Goal: Information Seeking & Learning: Learn about a topic

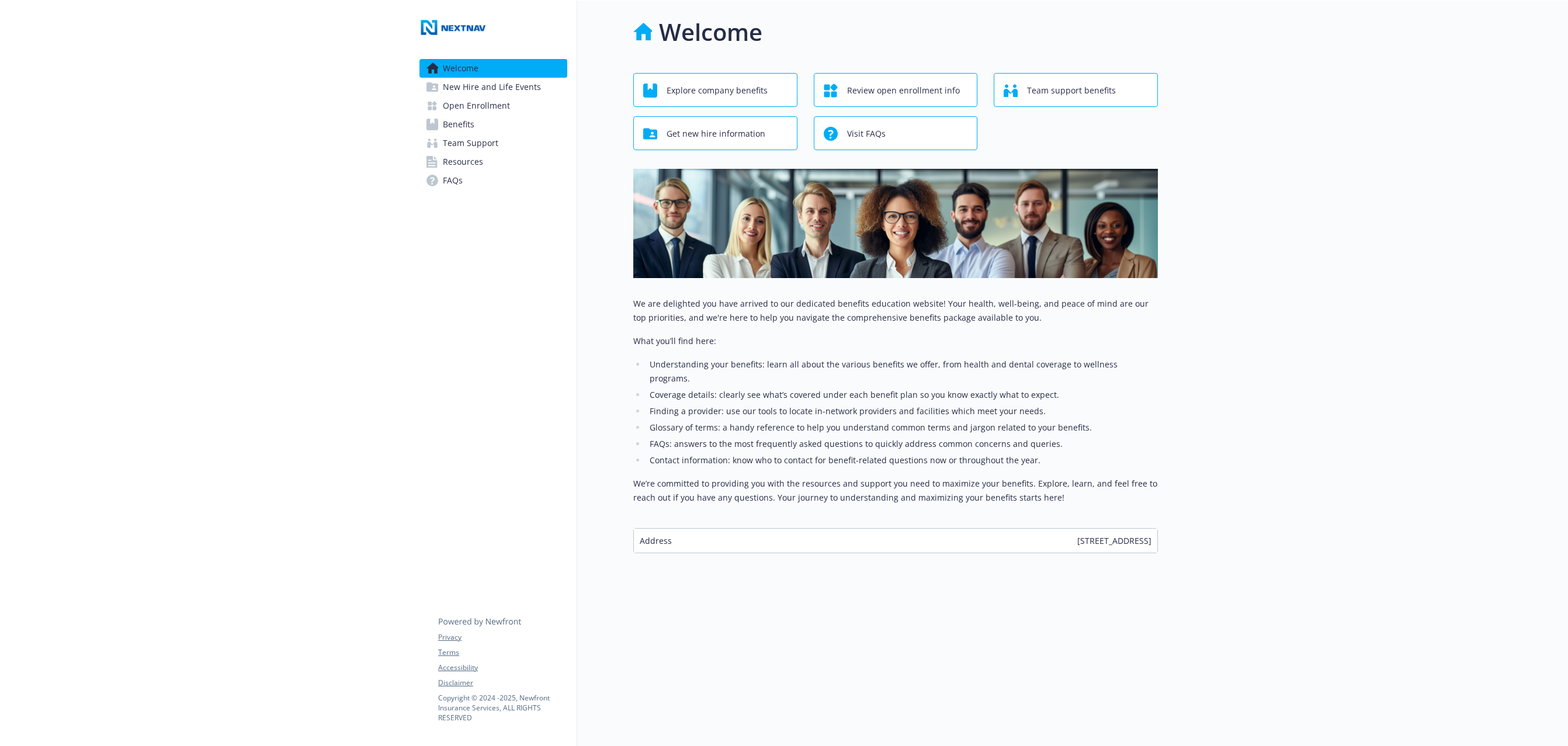
click at [513, 87] on span "New Hire and Life Events" at bounding box center [492, 87] width 99 height 19
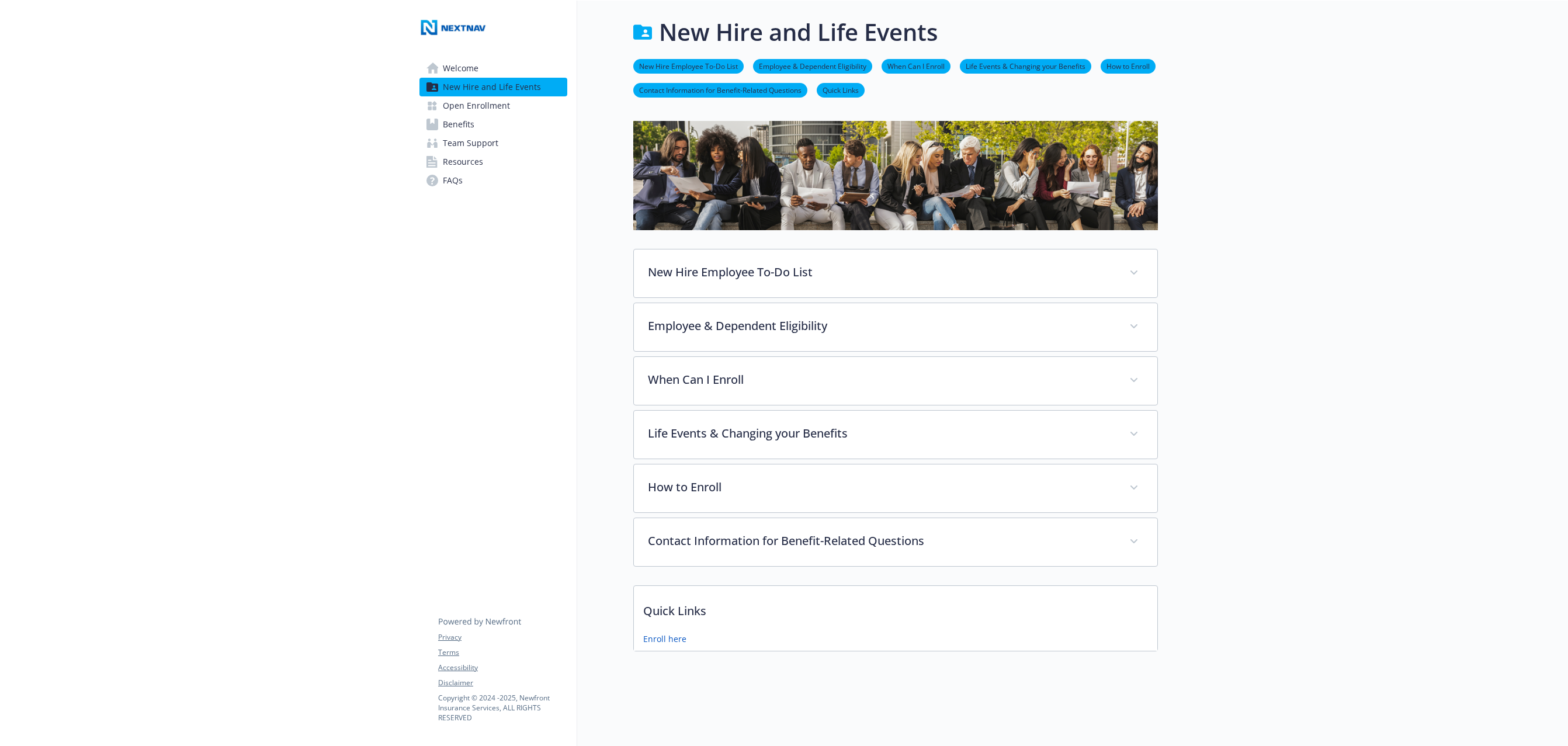
click at [500, 109] on span "Open Enrollment" at bounding box center [476, 106] width 67 height 19
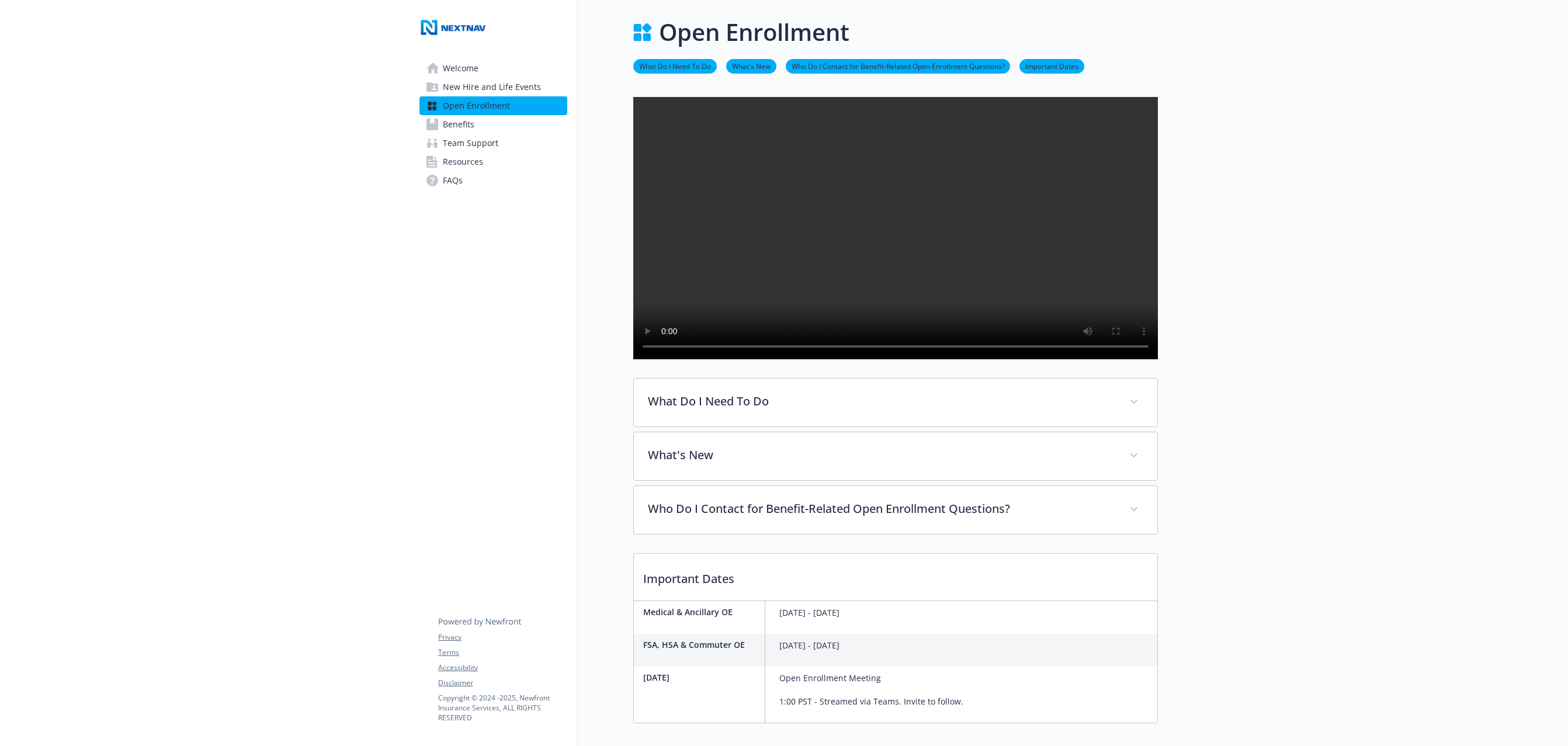
click at [463, 125] on span "Benefits" at bounding box center [458, 124] width 32 height 19
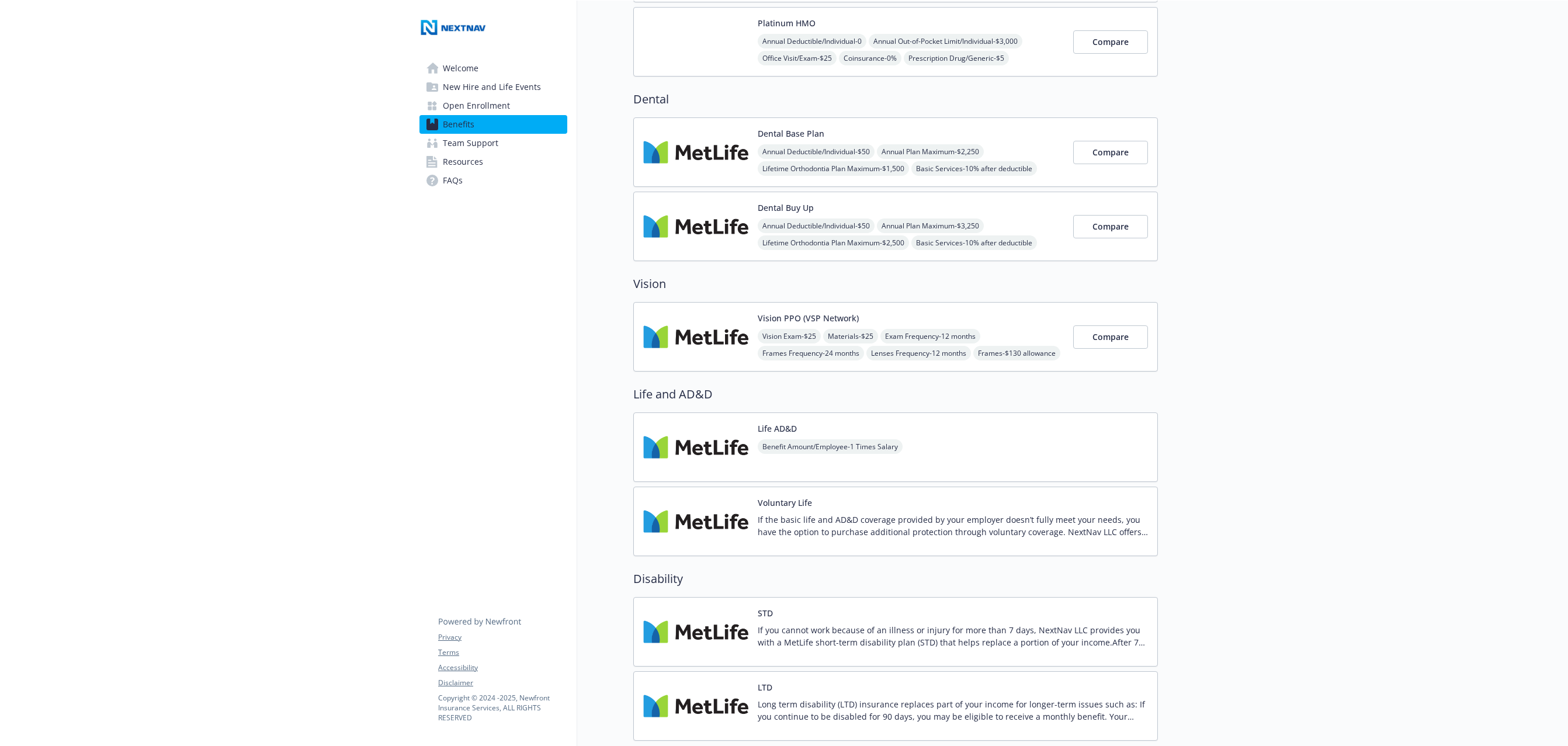
scroll to position [507, 0]
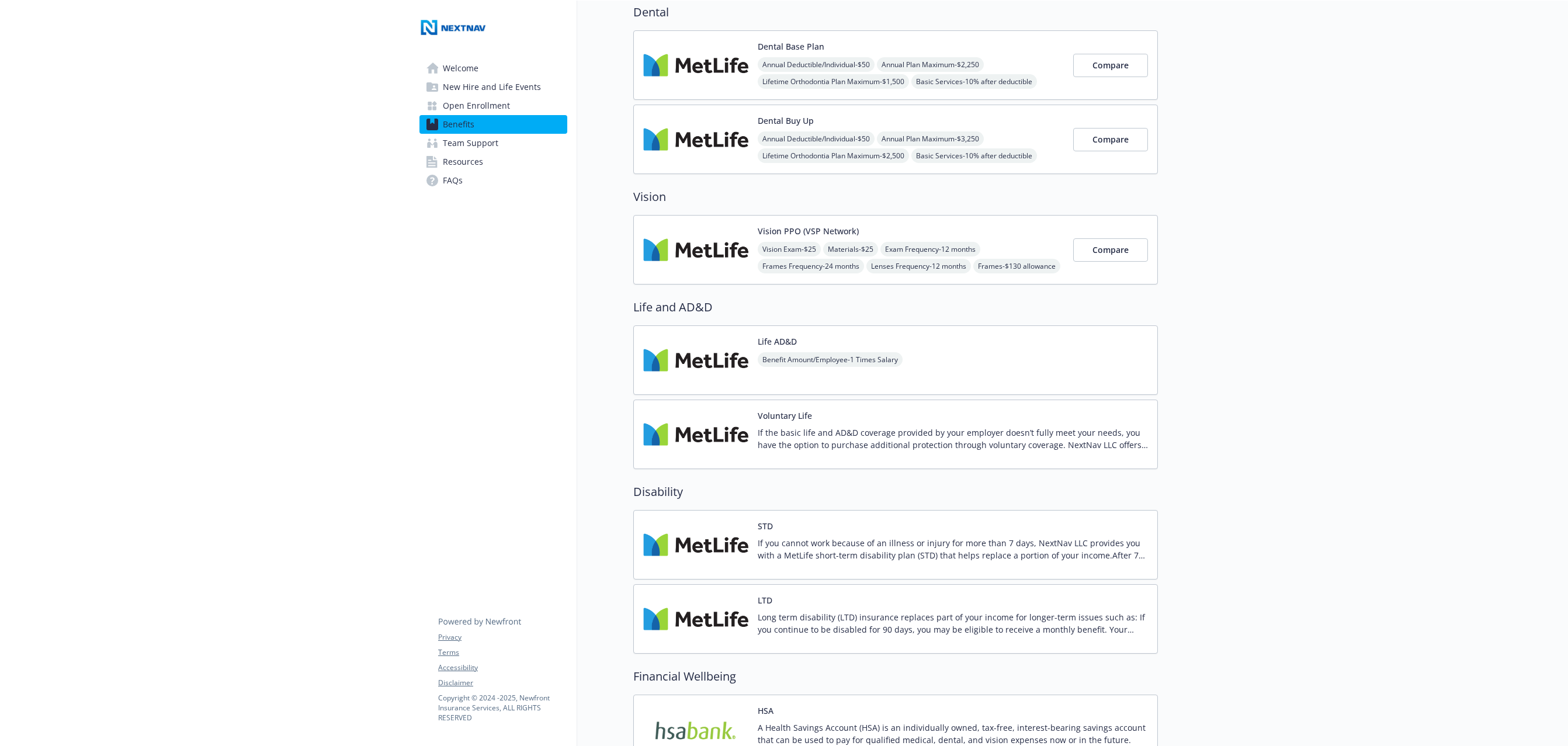
click at [845, 621] on p "Long term disability (LTD) insurance replaces part of your income for longer-te…" at bounding box center [953, 623] width 391 height 24
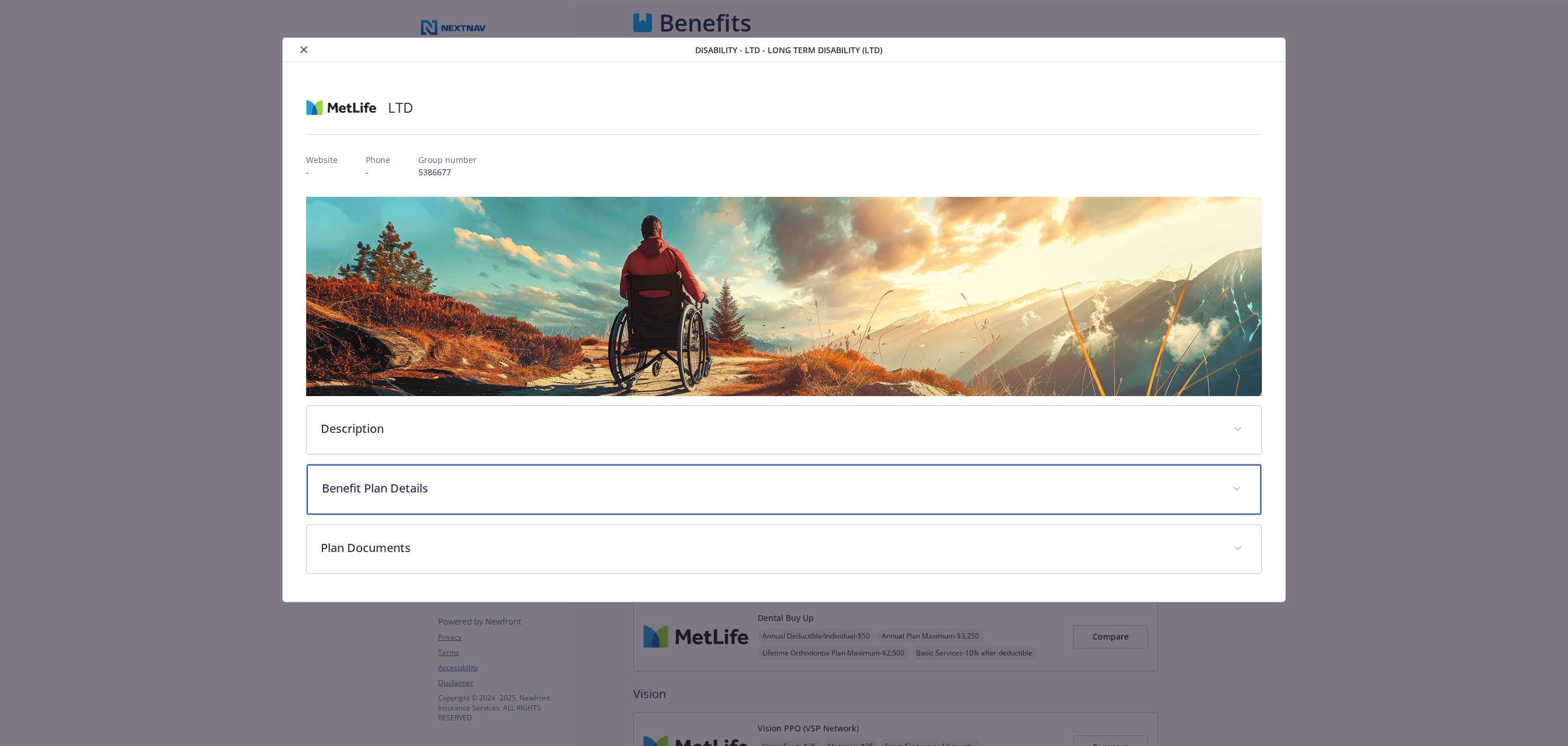
click at [528, 500] on div "Benefit Plan Details" at bounding box center [784, 489] width 955 height 50
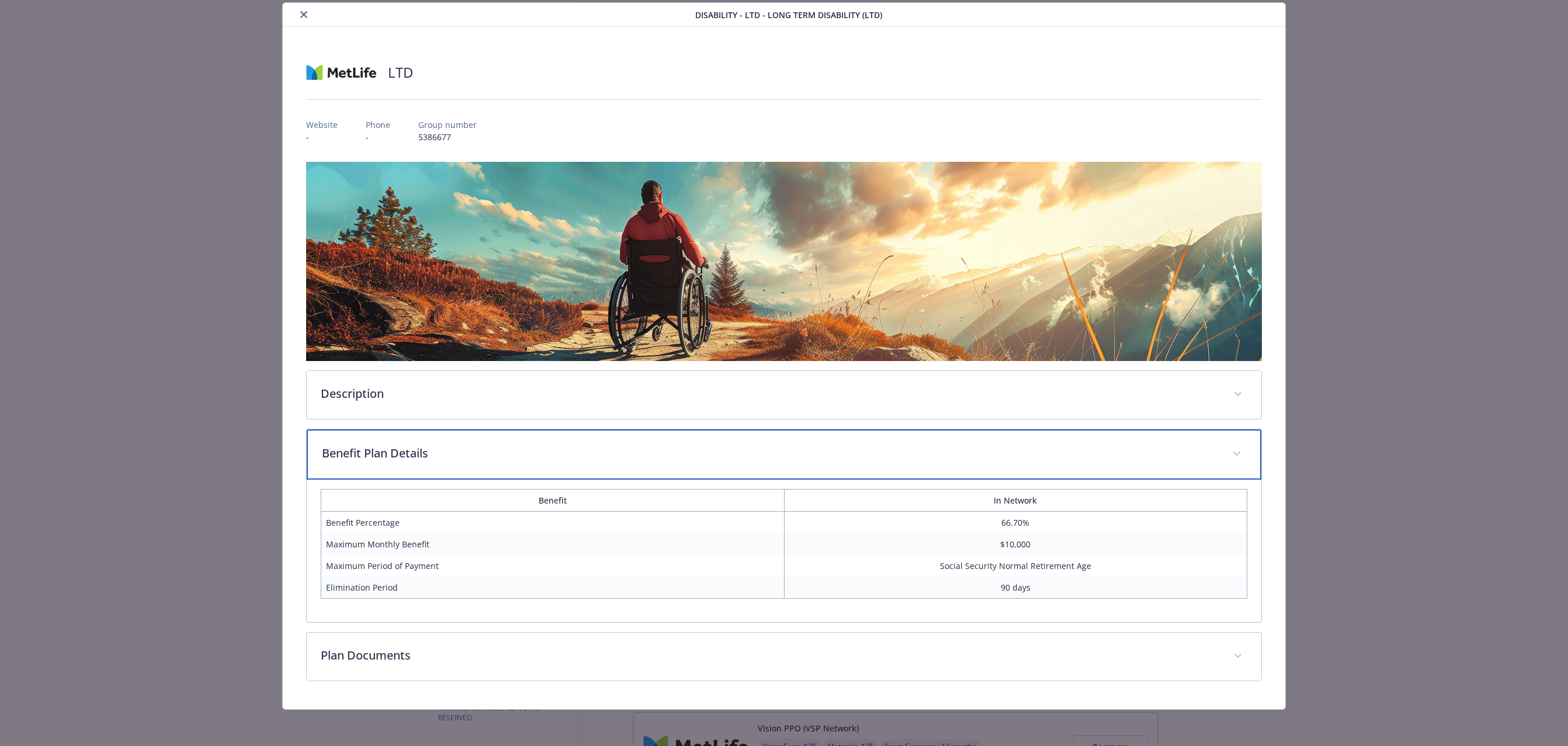
scroll to position [0, 0]
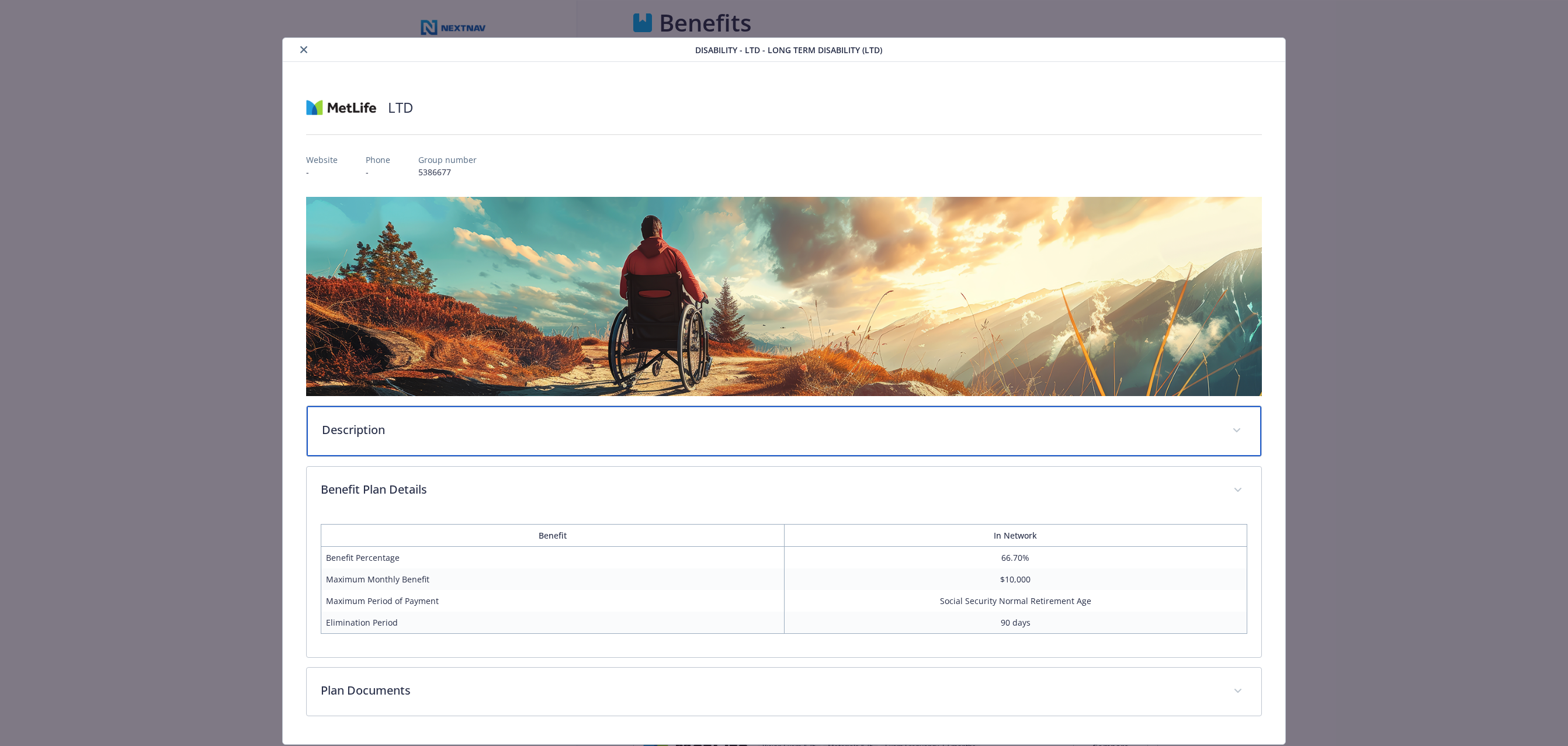
click at [503, 436] on p "Description" at bounding box center [769, 430] width 896 height 17
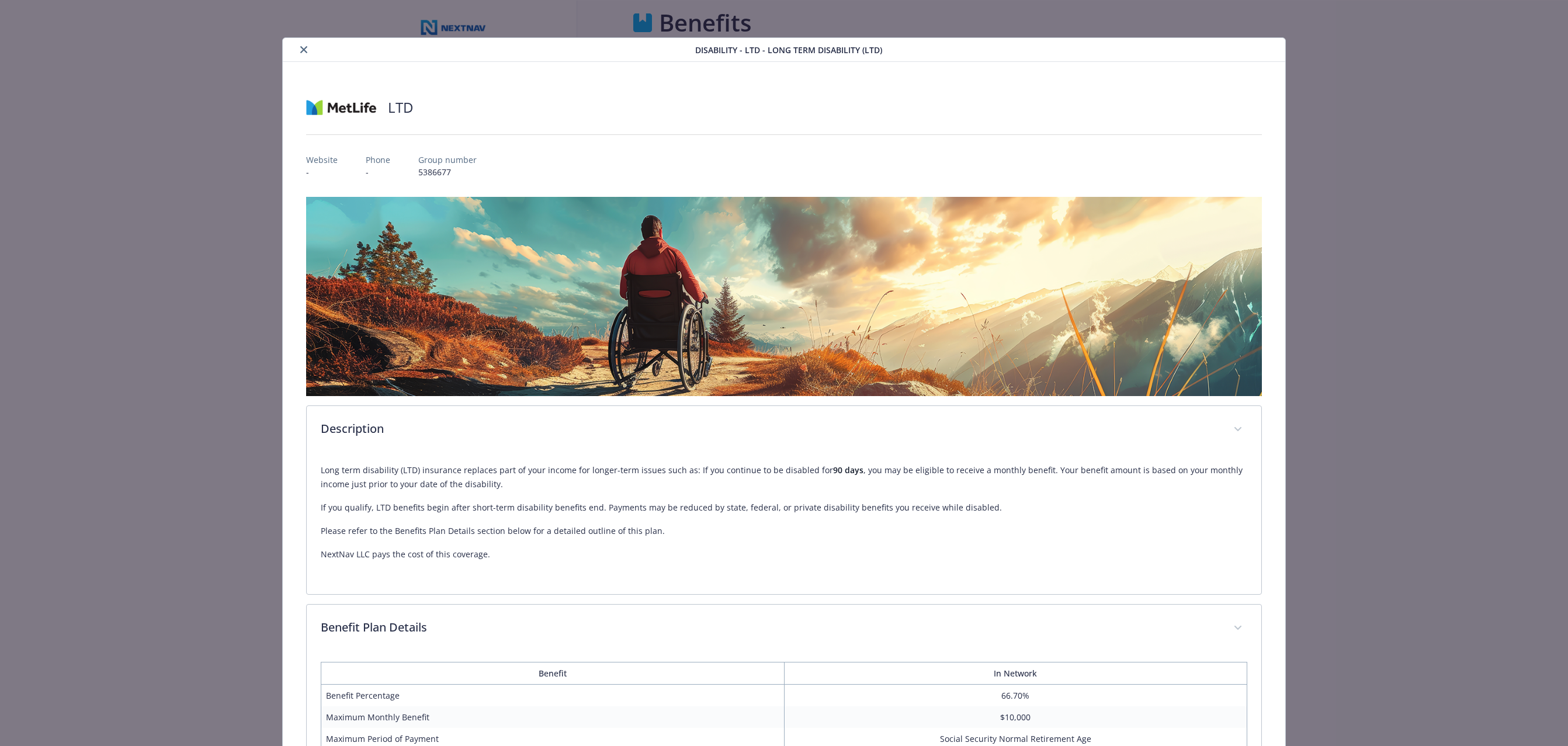
click at [304, 48] on icon "close" at bounding box center [303, 49] width 7 height 7
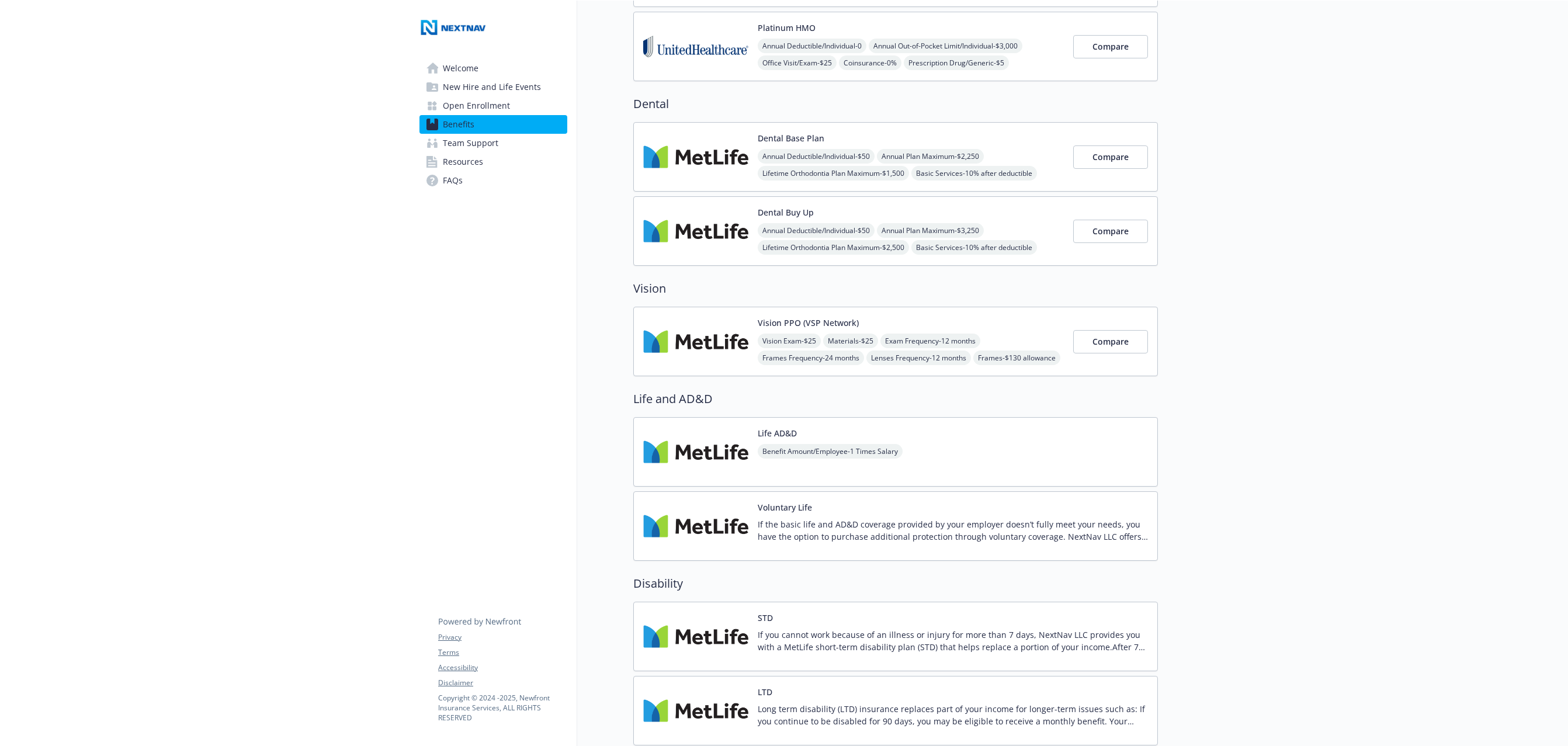
scroll to position [482, 0]
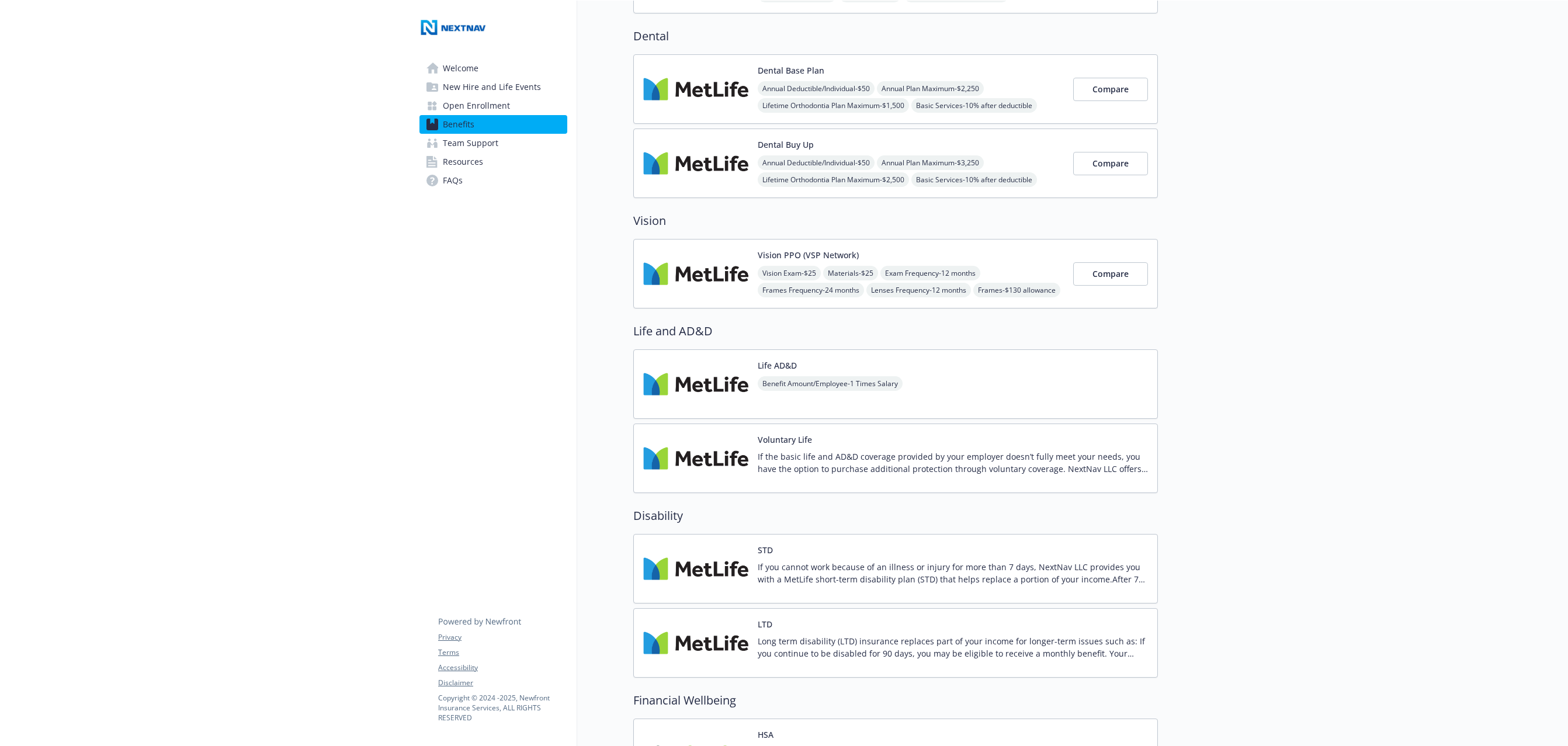
click at [845, 564] on p "If you cannot work because of an illness or injury for more than 7 days, NextNa…" at bounding box center [953, 573] width 391 height 24
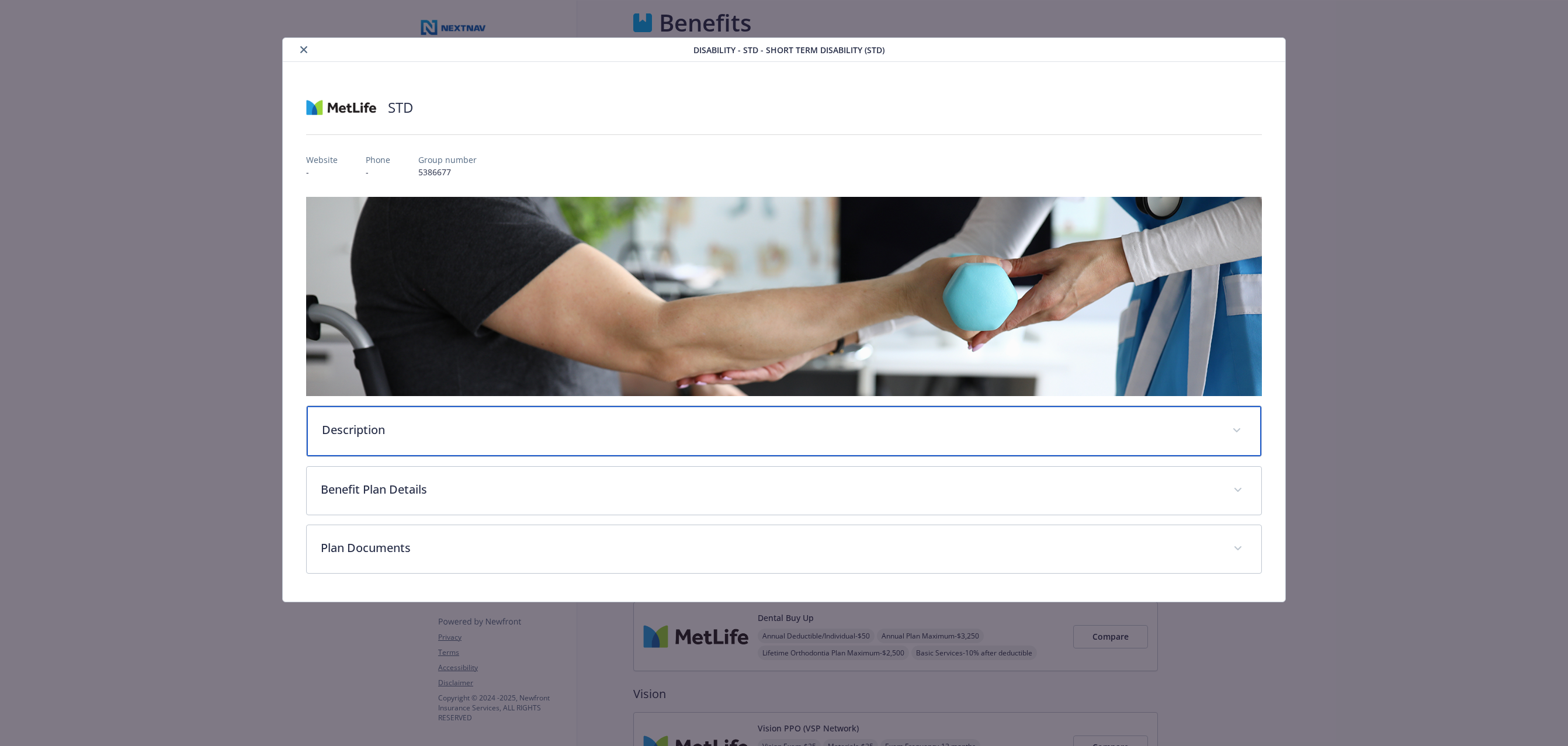
click at [509, 446] on div "Description" at bounding box center [784, 431] width 955 height 50
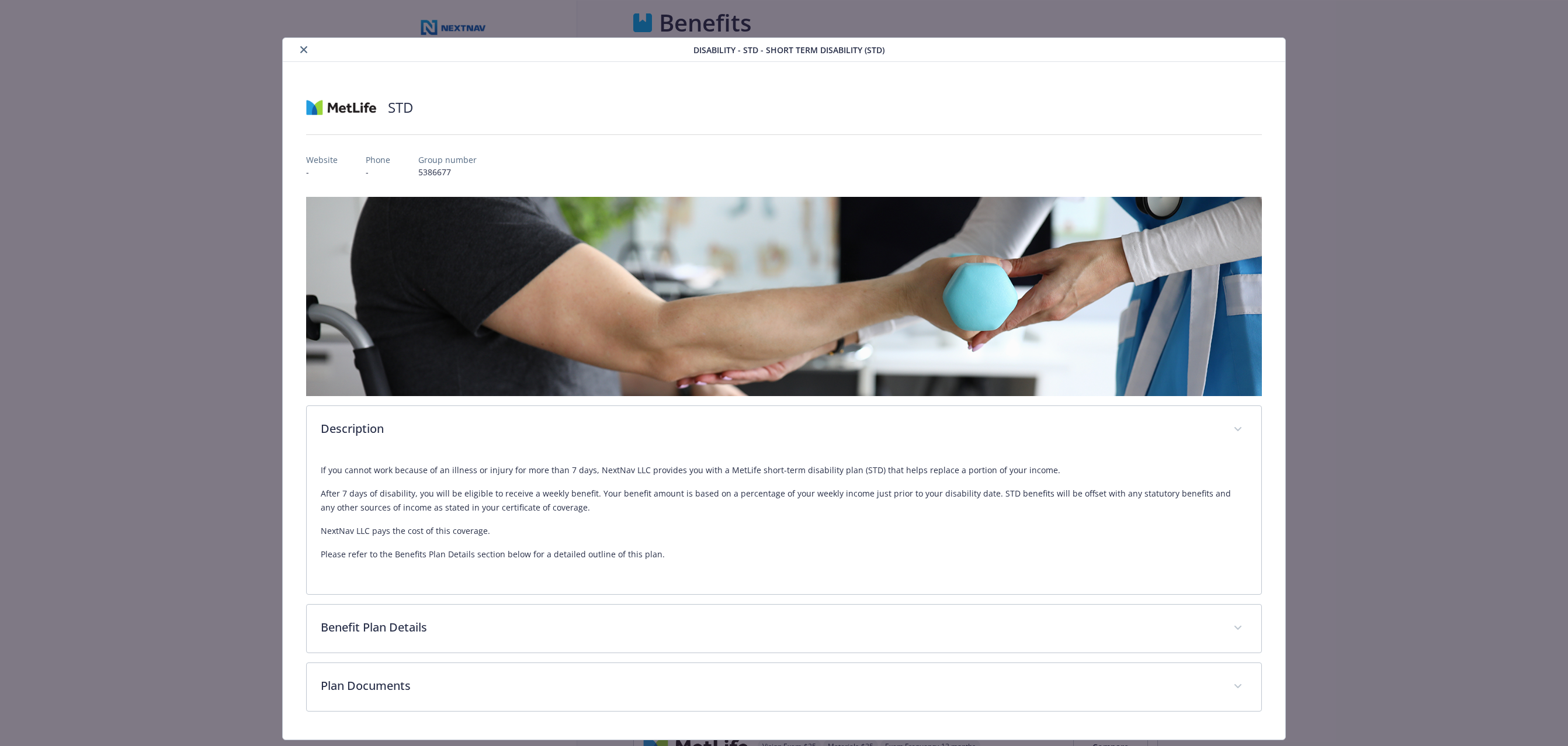
click at [303, 51] on icon "close" at bounding box center [303, 49] width 7 height 7
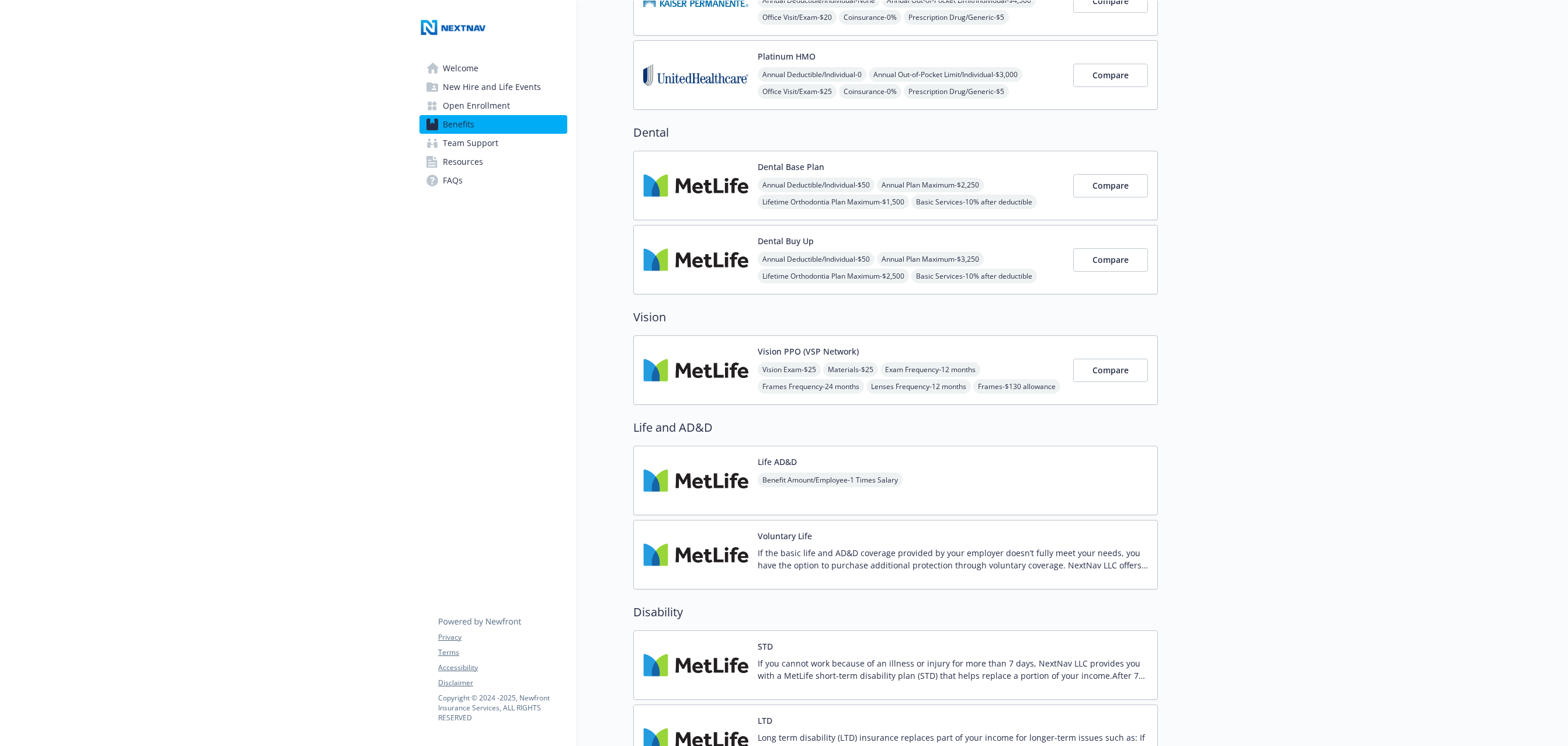
scroll to position [784, 0]
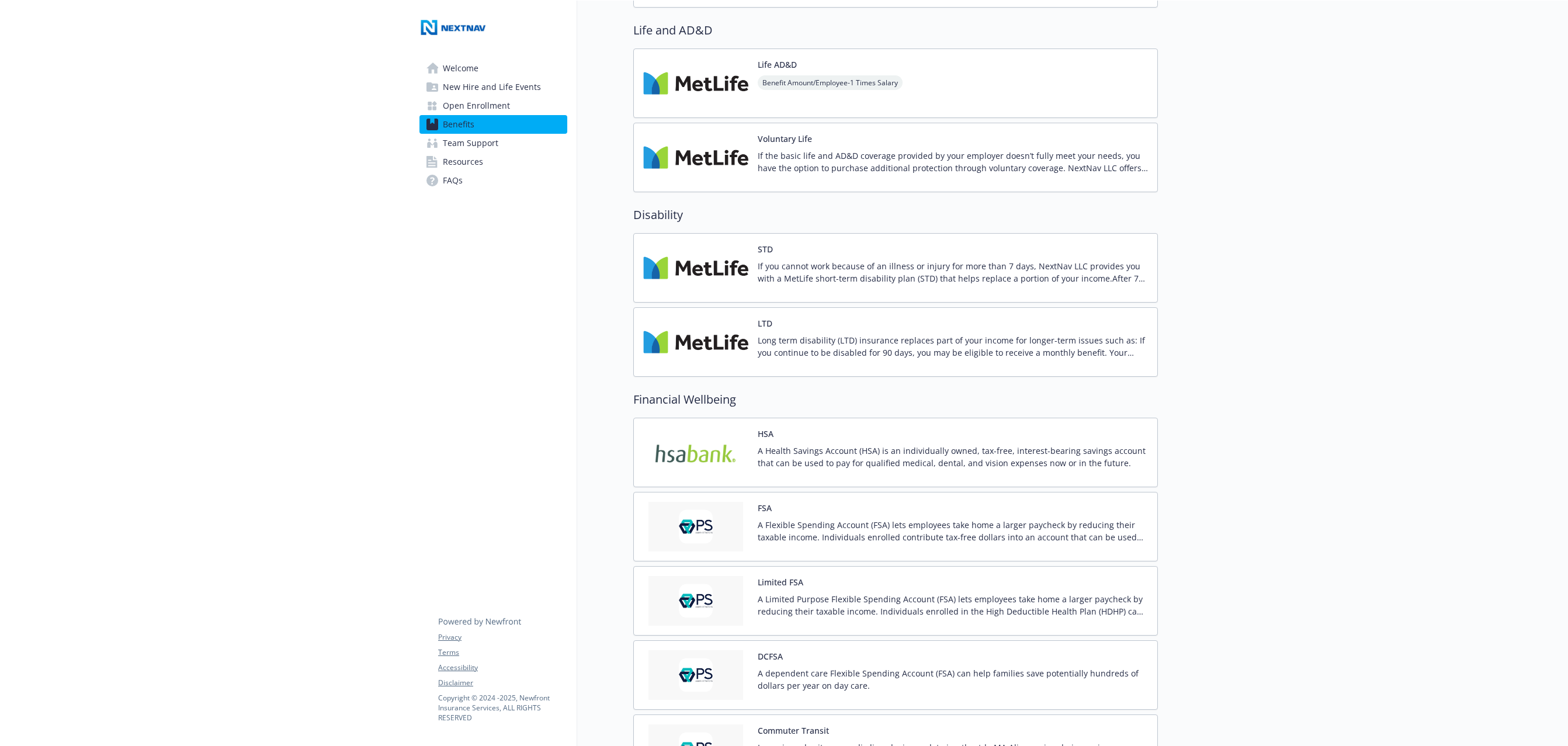
click at [993, 470] on div "A Health Savings Account (HSA) is an individually owned, tax-free, interest-bea…" at bounding box center [953, 461] width 391 height 33
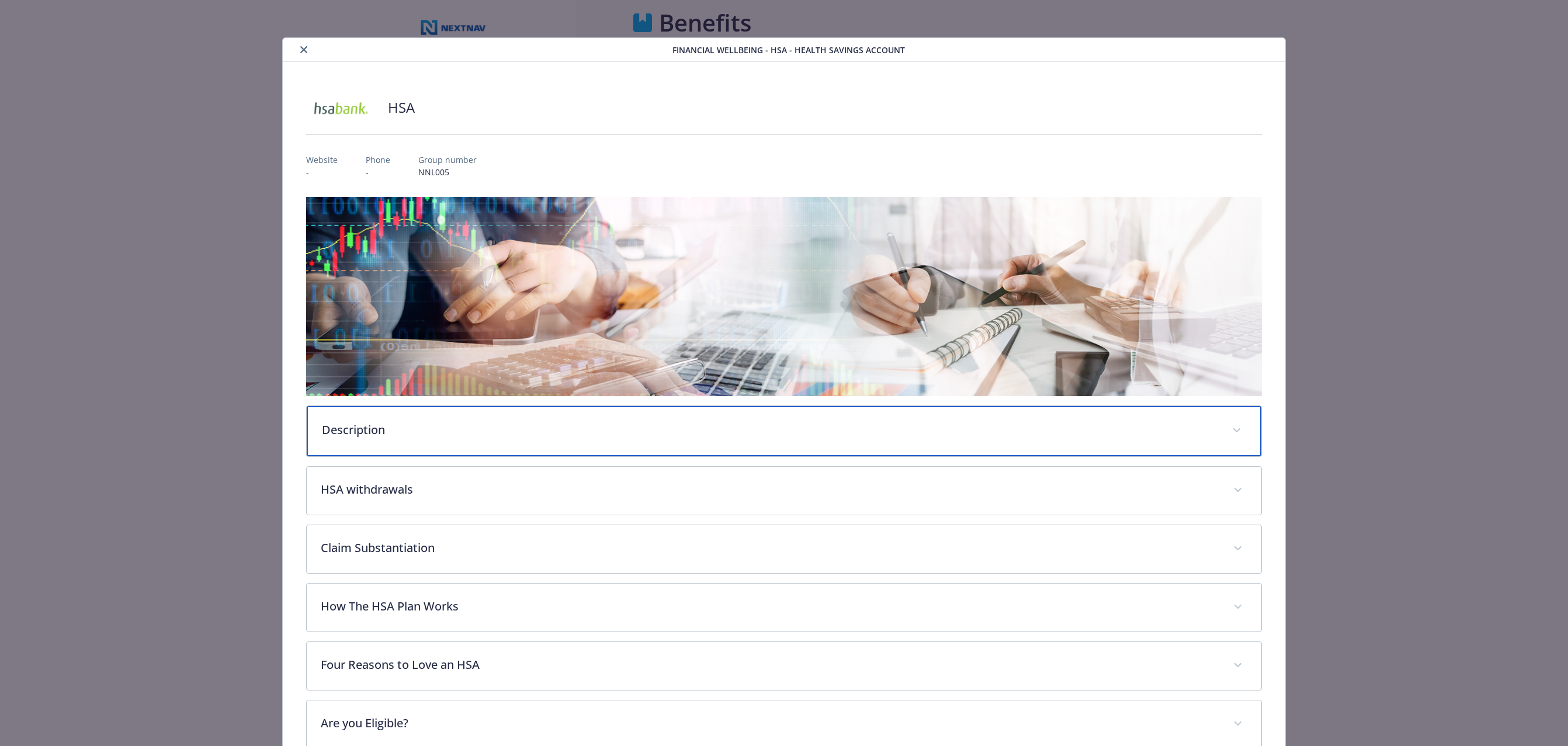
click at [580, 436] on p "Description" at bounding box center [769, 430] width 896 height 17
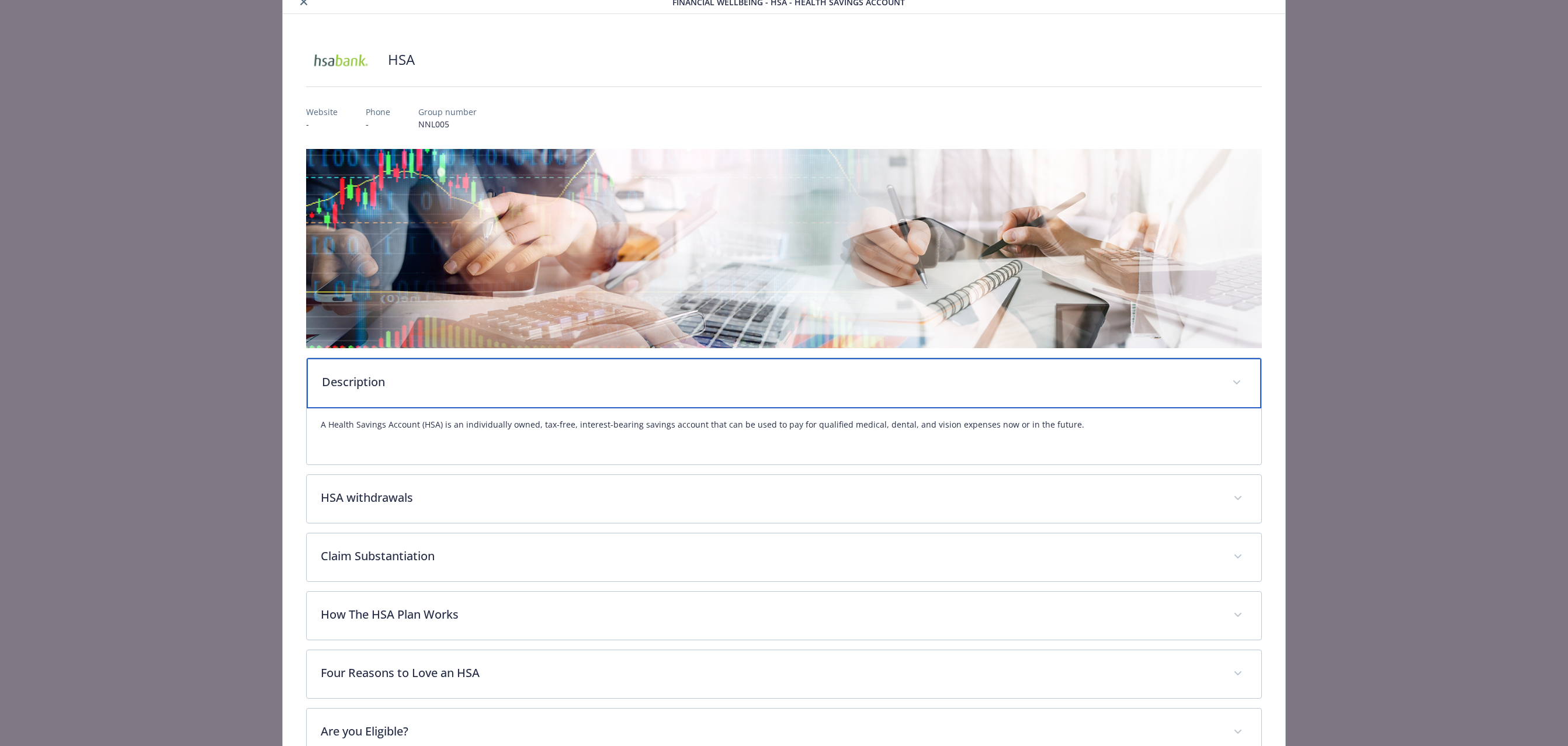
scroll to position [85, 0]
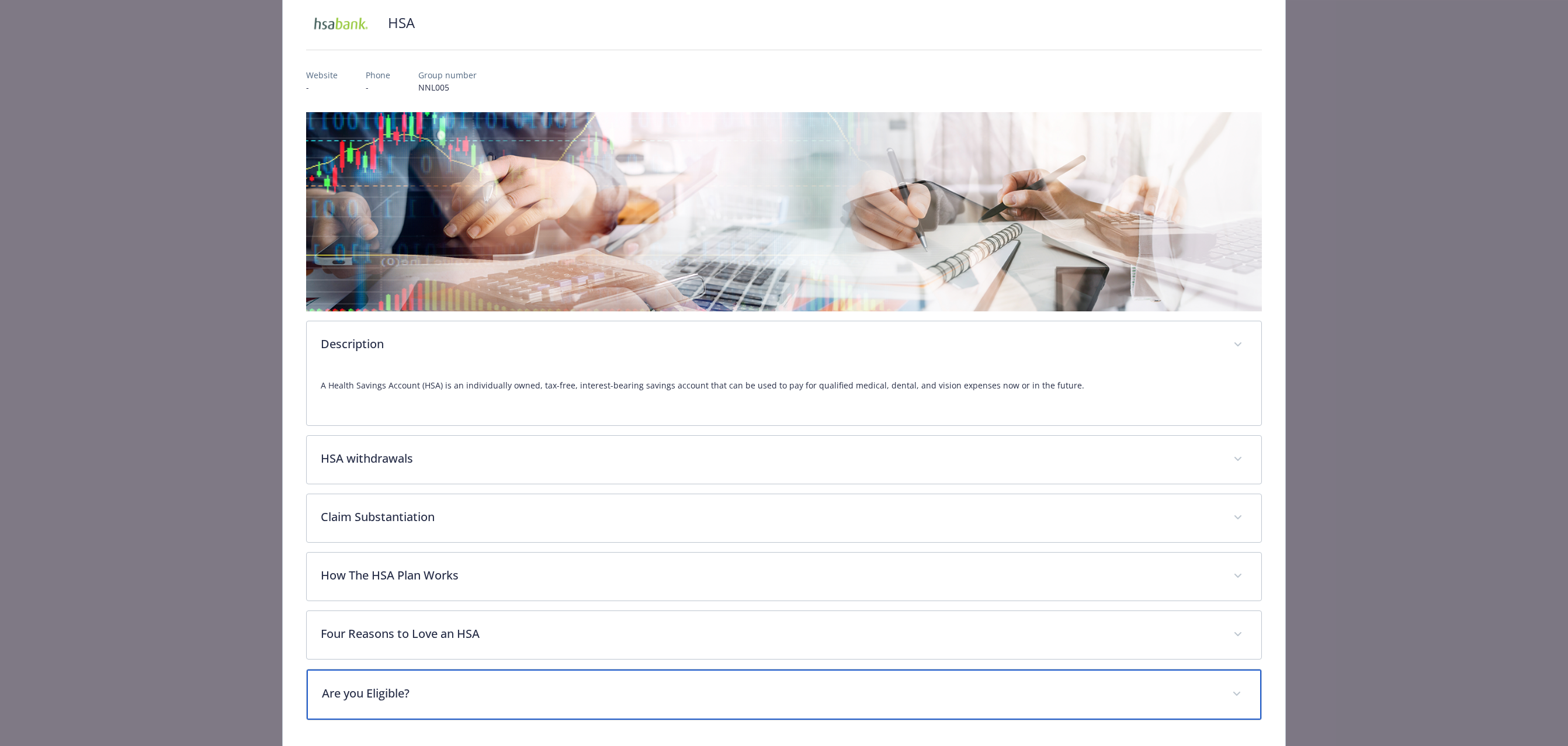
click at [564, 692] on p "Are you Eligible?" at bounding box center [769, 693] width 896 height 17
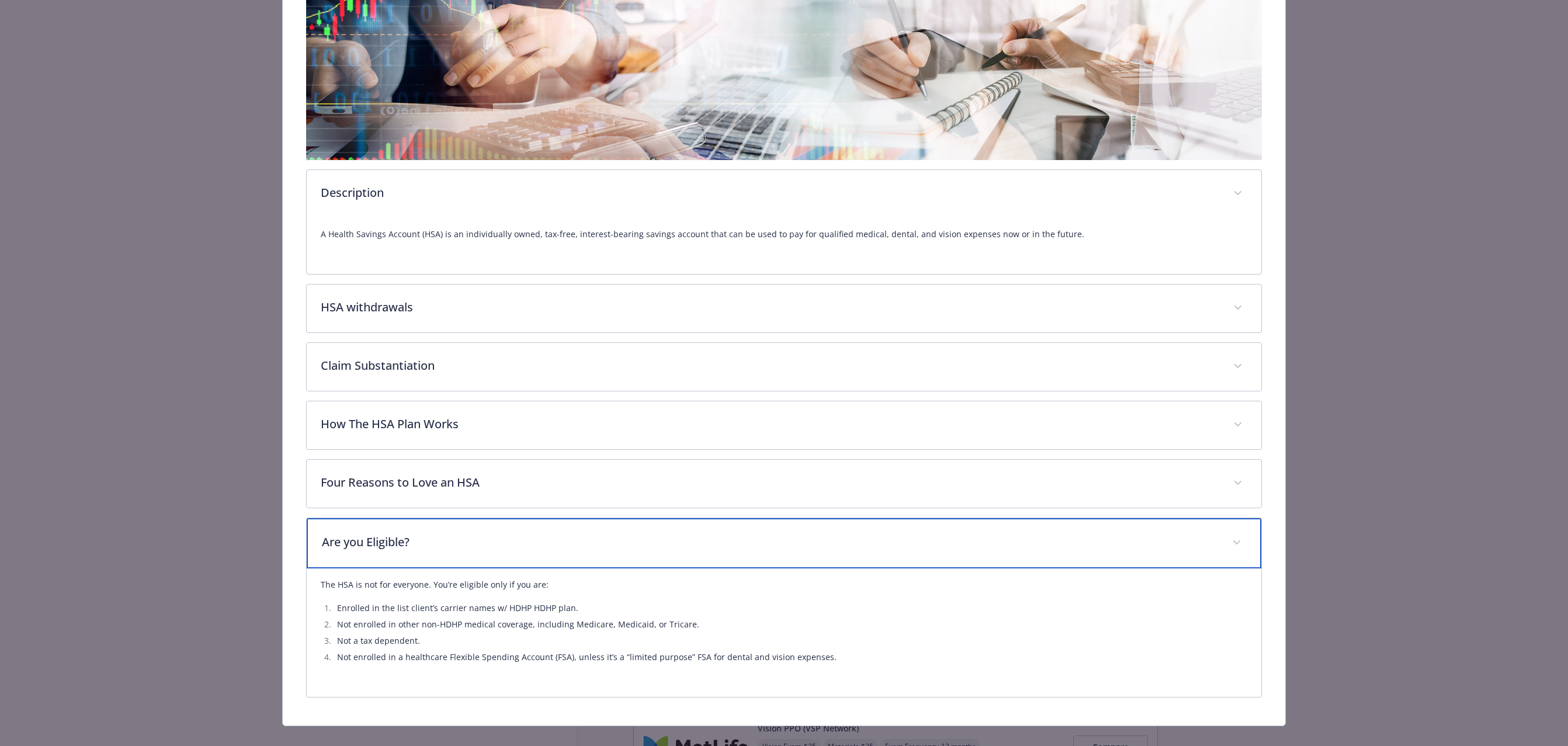
scroll to position [0, 0]
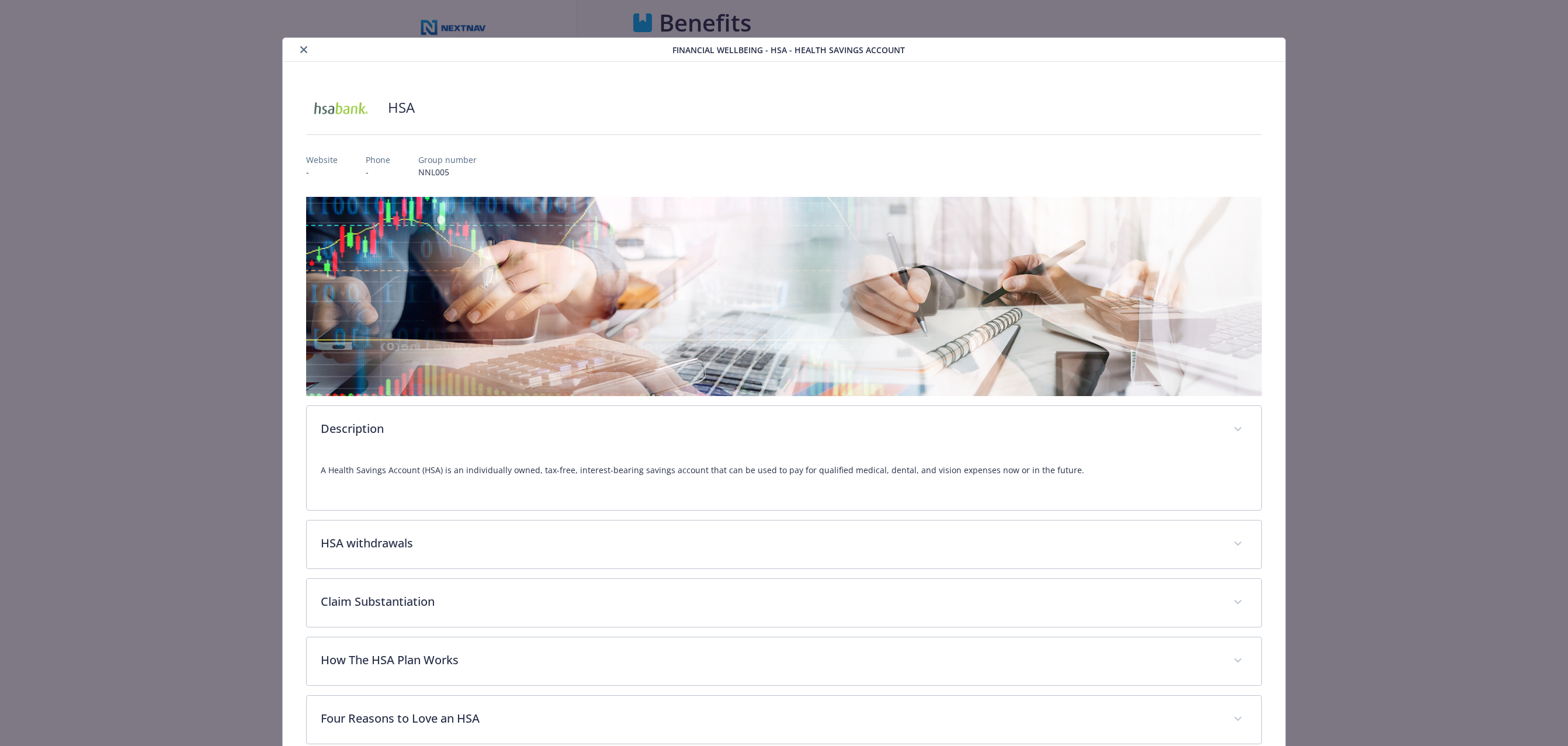
click at [302, 51] on icon "close" at bounding box center [303, 49] width 7 height 7
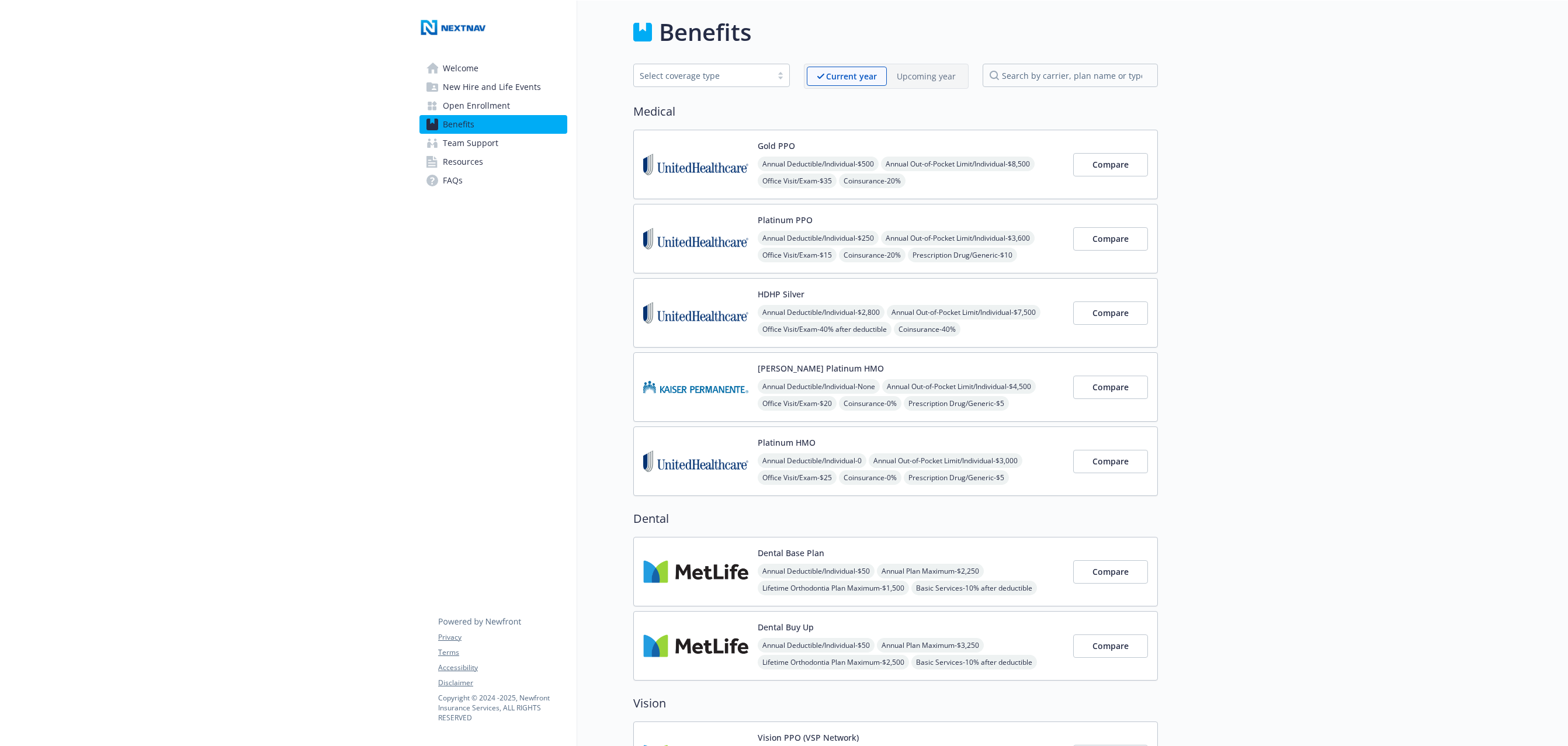
click at [921, 78] on p "Upcoming year" at bounding box center [927, 76] width 59 height 12
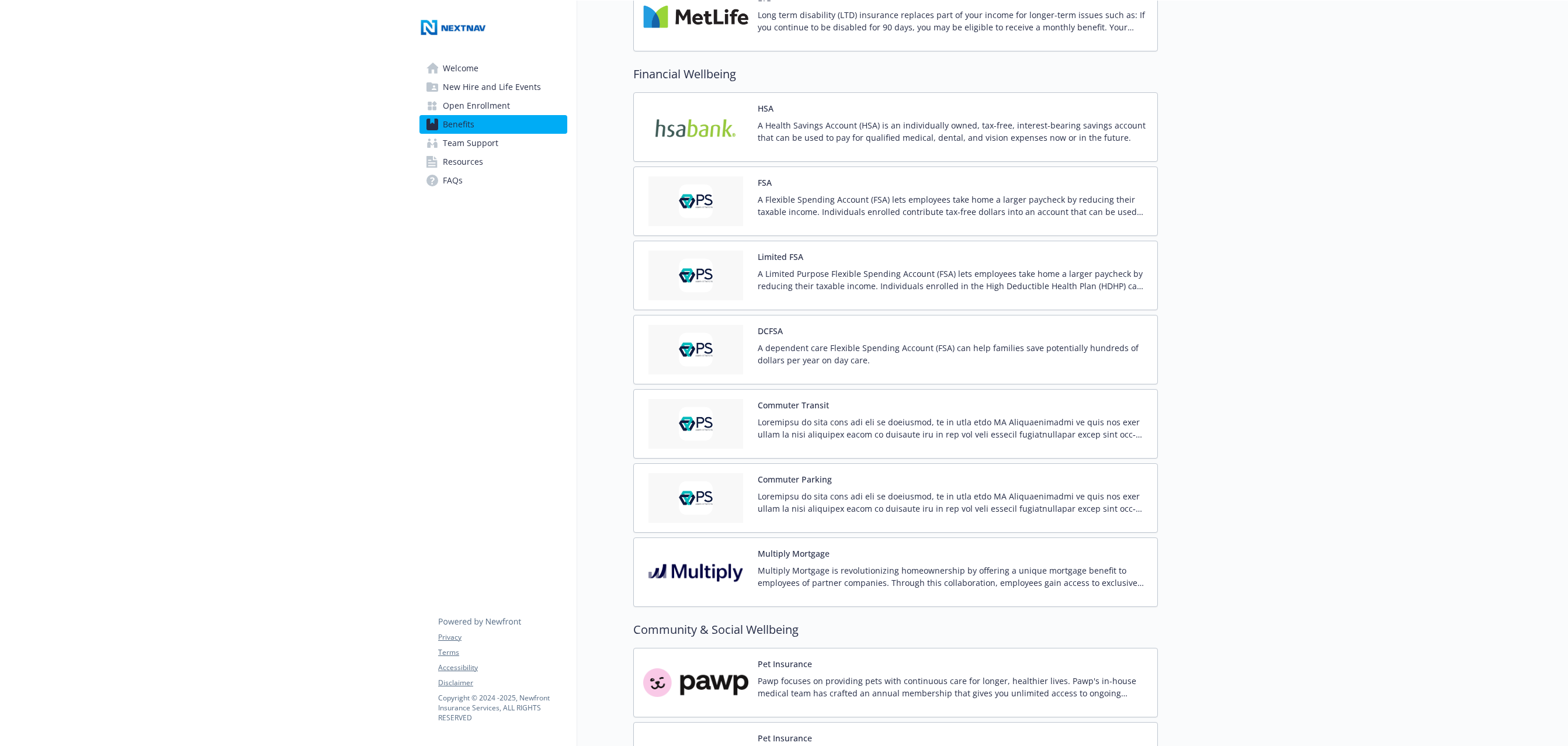
scroll to position [1247, 0]
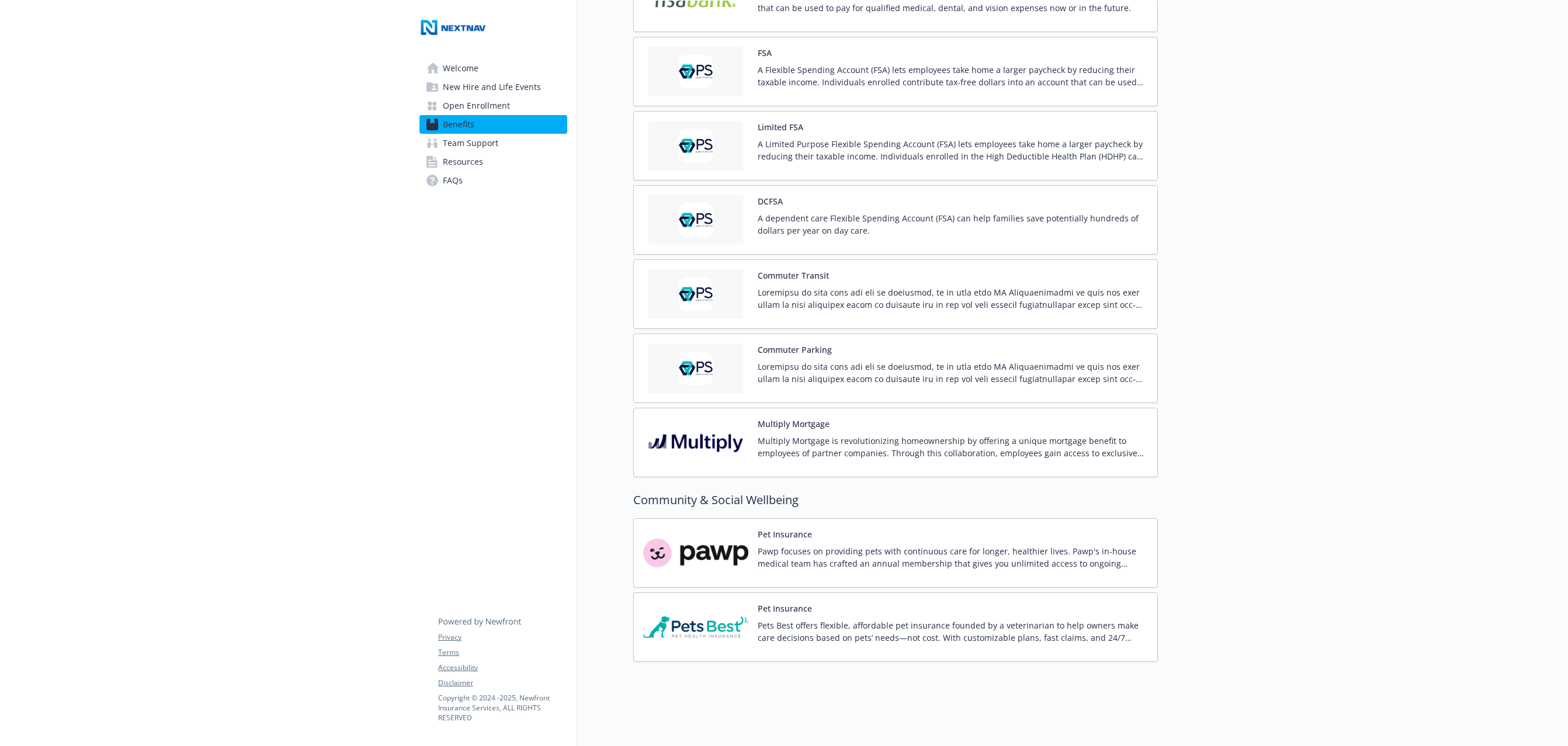
click at [944, 546] on p "Pawp focuses on providing pets with continuous care for longer, healthier lives…" at bounding box center [953, 558] width 391 height 24
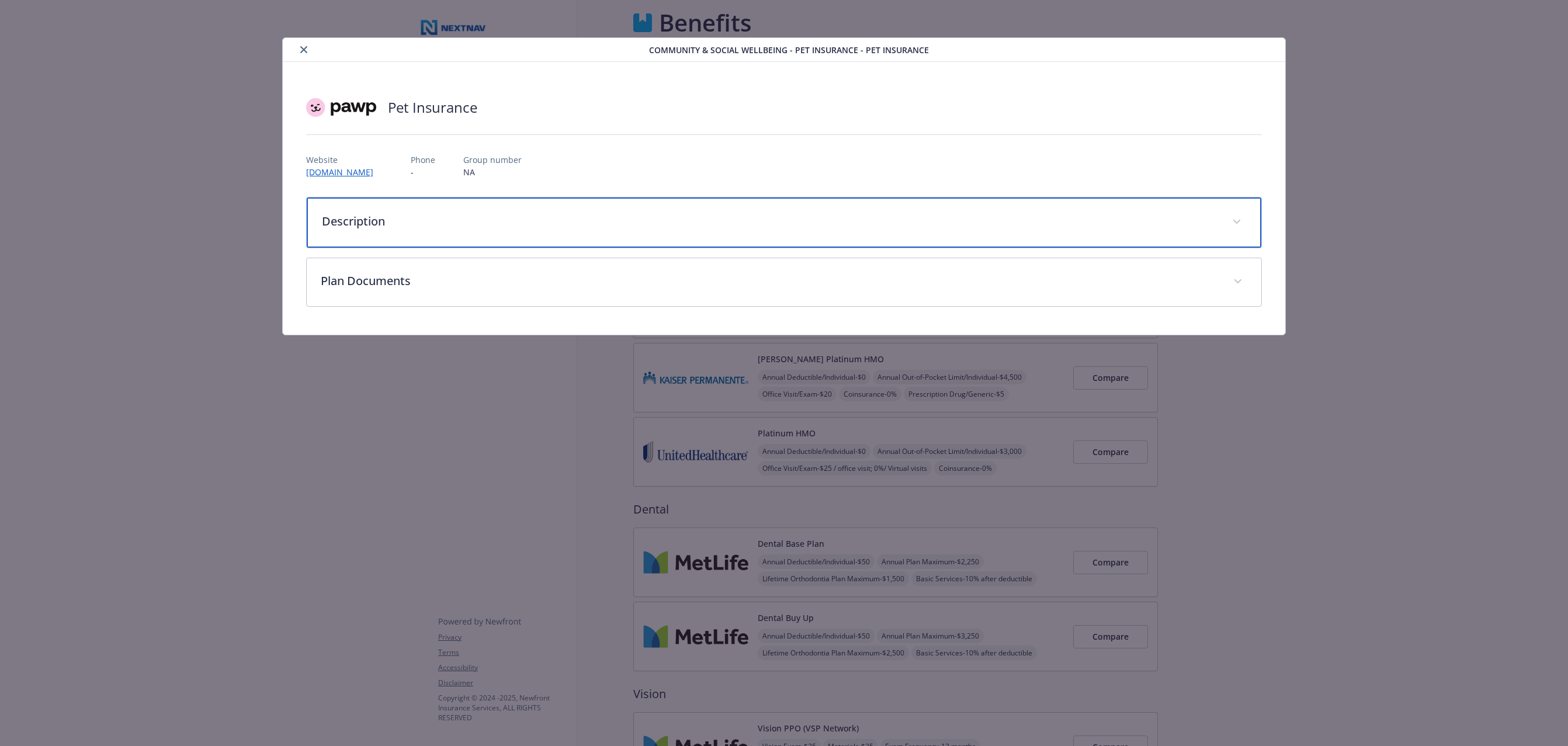
click at [435, 223] on p "Description" at bounding box center [769, 221] width 896 height 17
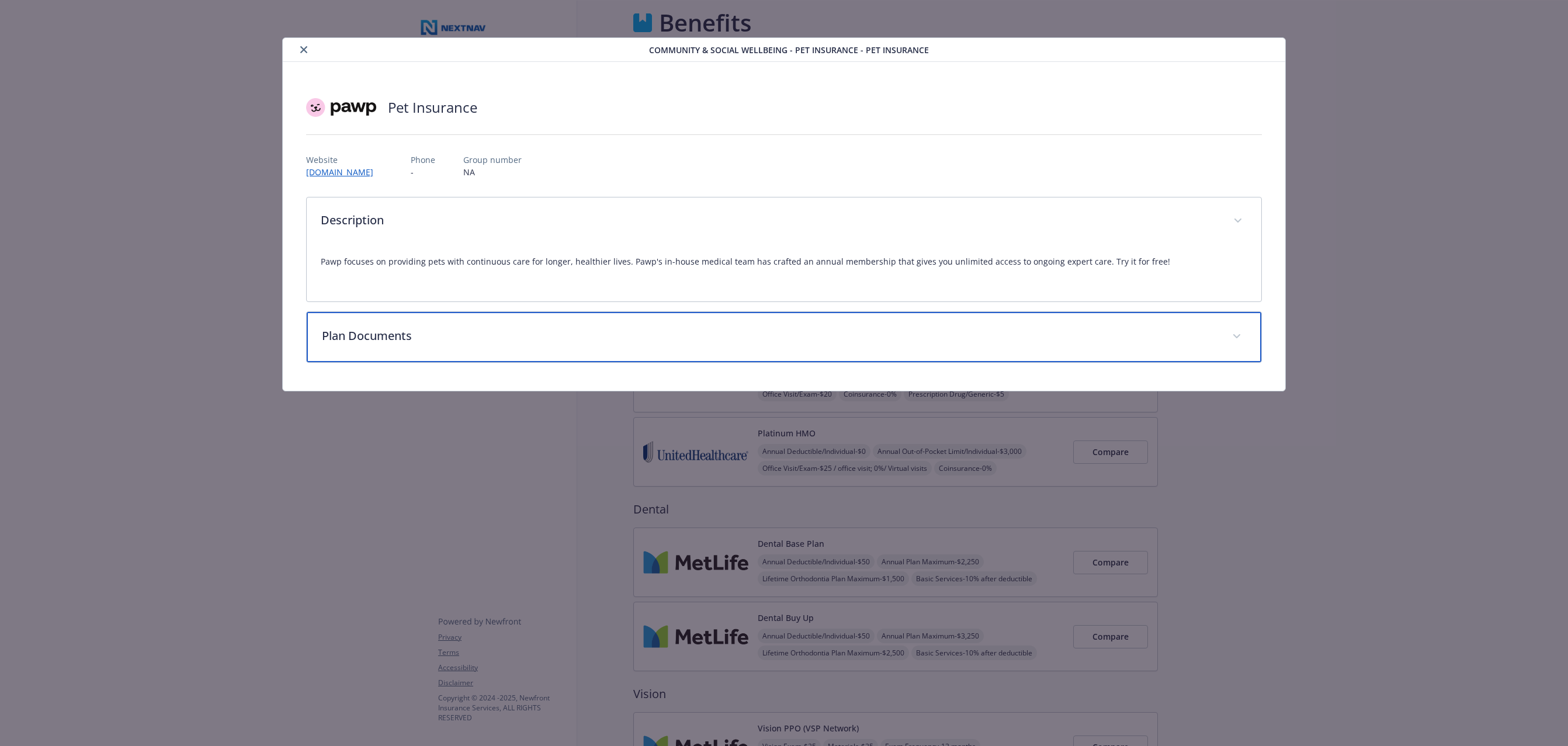
click at [502, 328] on p "Plan Documents" at bounding box center [769, 336] width 896 height 17
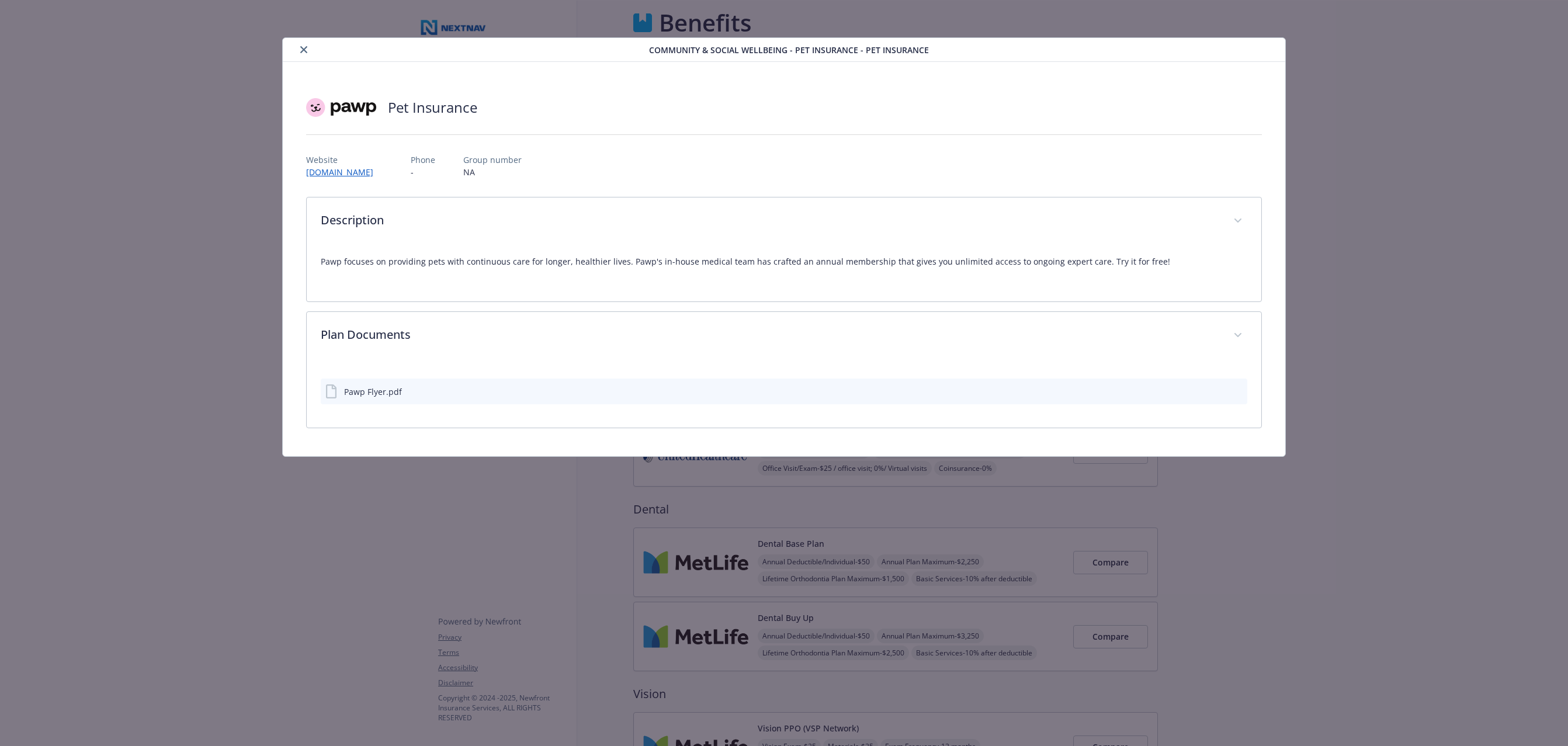
click at [1222, 396] on button "details for plan Community & Social Wellbeing - Pet Insurance - Pet Insurance" at bounding box center [1218, 392] width 10 height 12
click at [1221, 395] on button "details for plan Community & Social Wellbeing - Pet Insurance - Pet Insurance" at bounding box center [1218, 392] width 10 height 12
click at [1221, 394] on icon "download file" at bounding box center [1218, 393] width 10 height 3
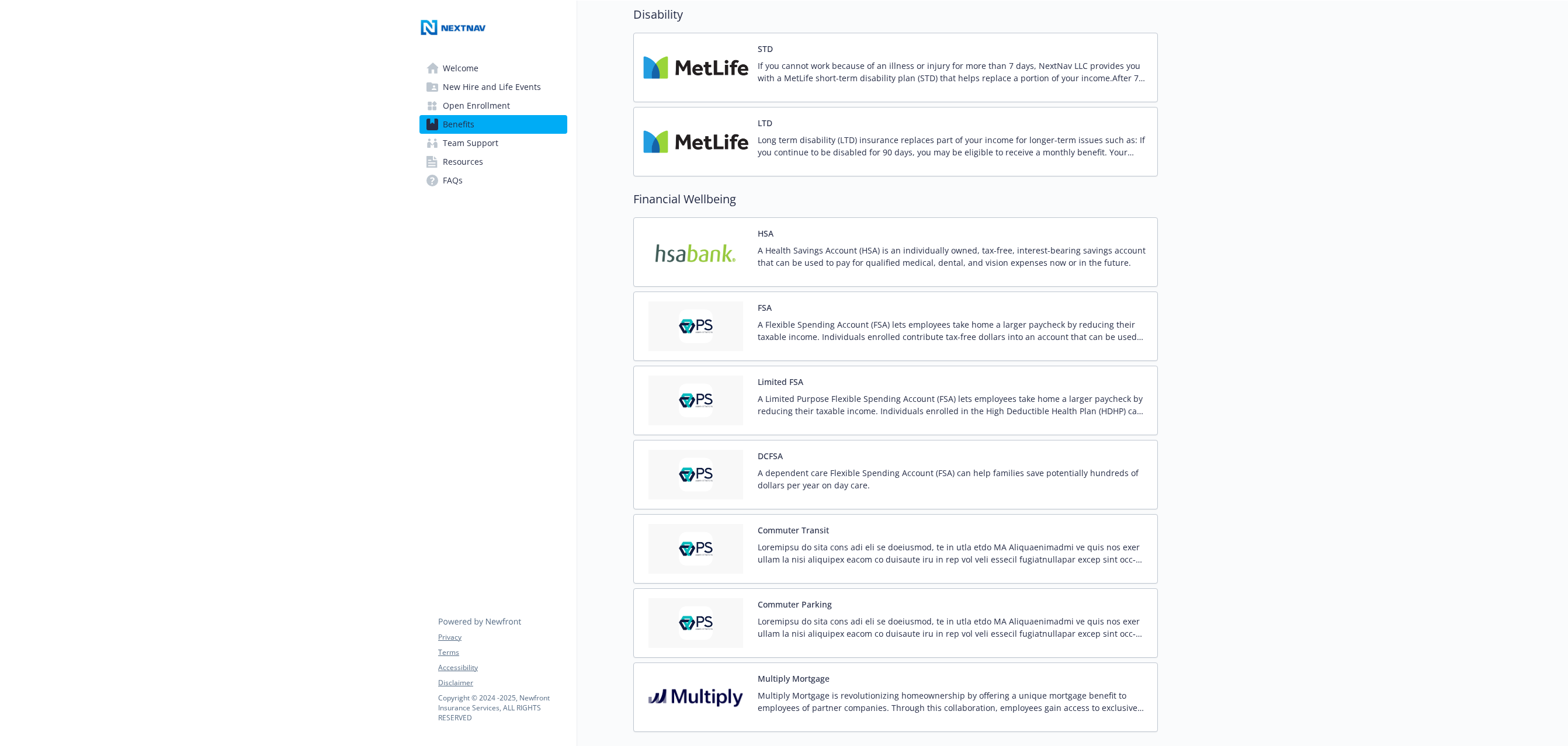
scroll to position [1247, 0]
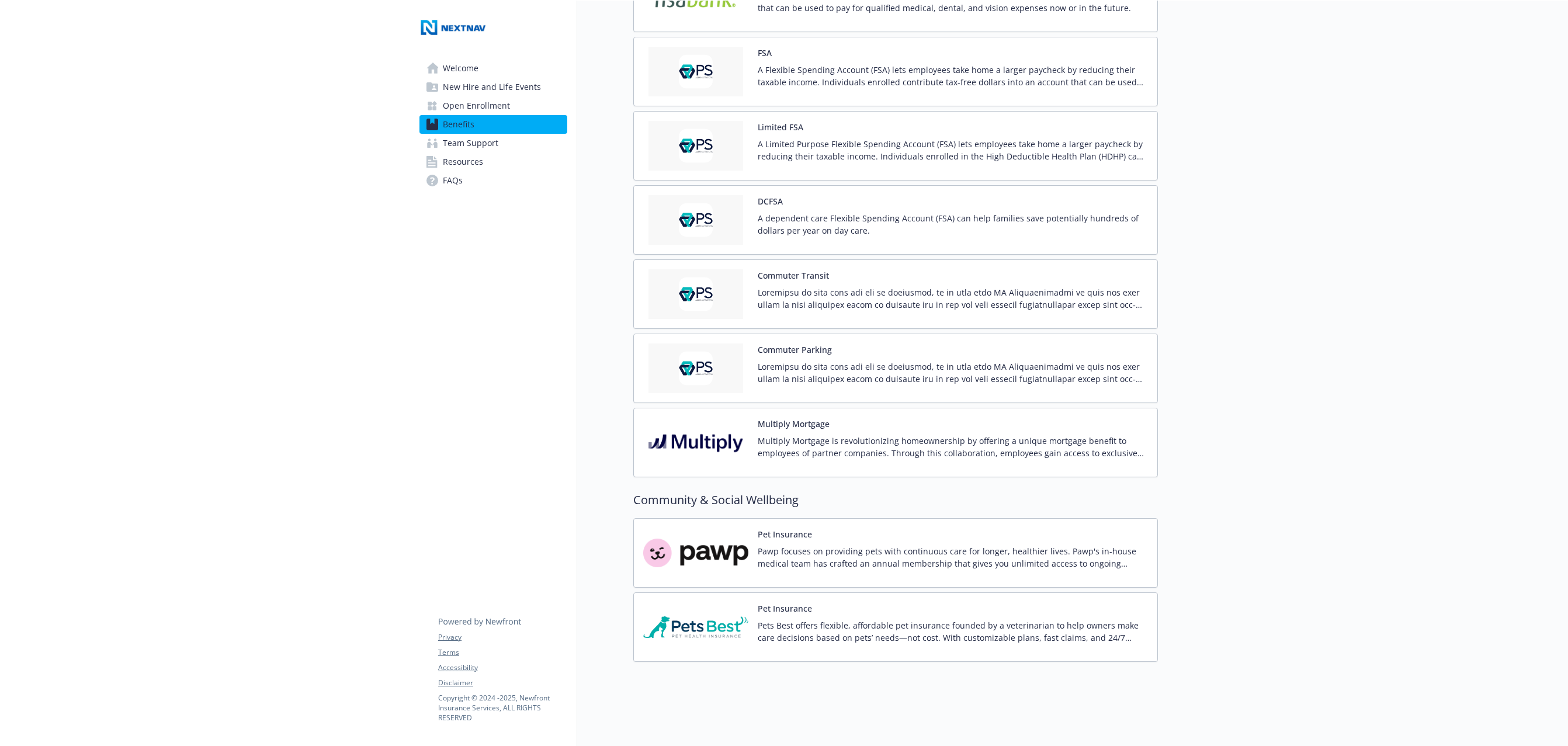
click at [856, 620] on p "Pets Best offers flexible, affordable pet insurance founded by a veterinarian t…" at bounding box center [953, 632] width 391 height 24
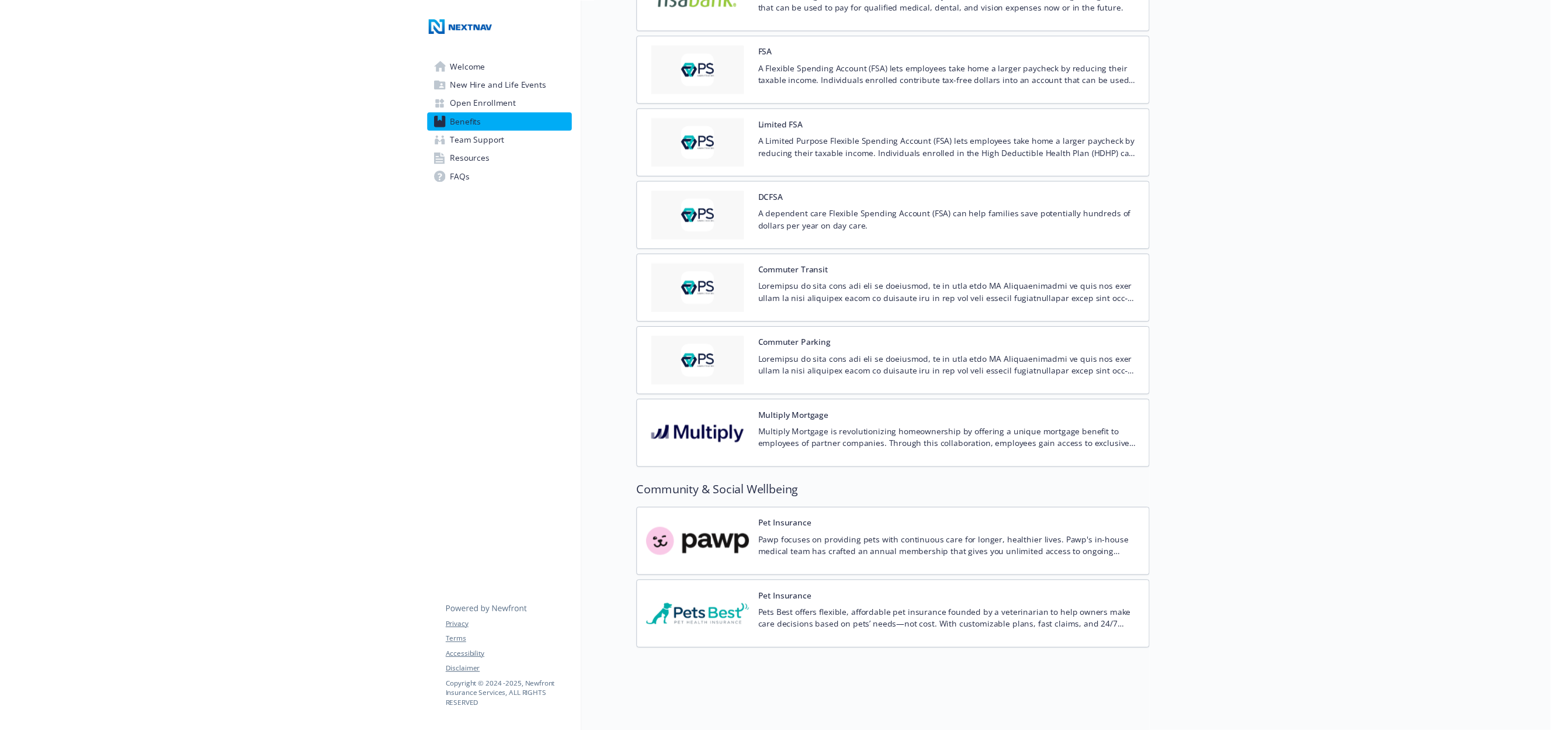
scroll to position [10, 0]
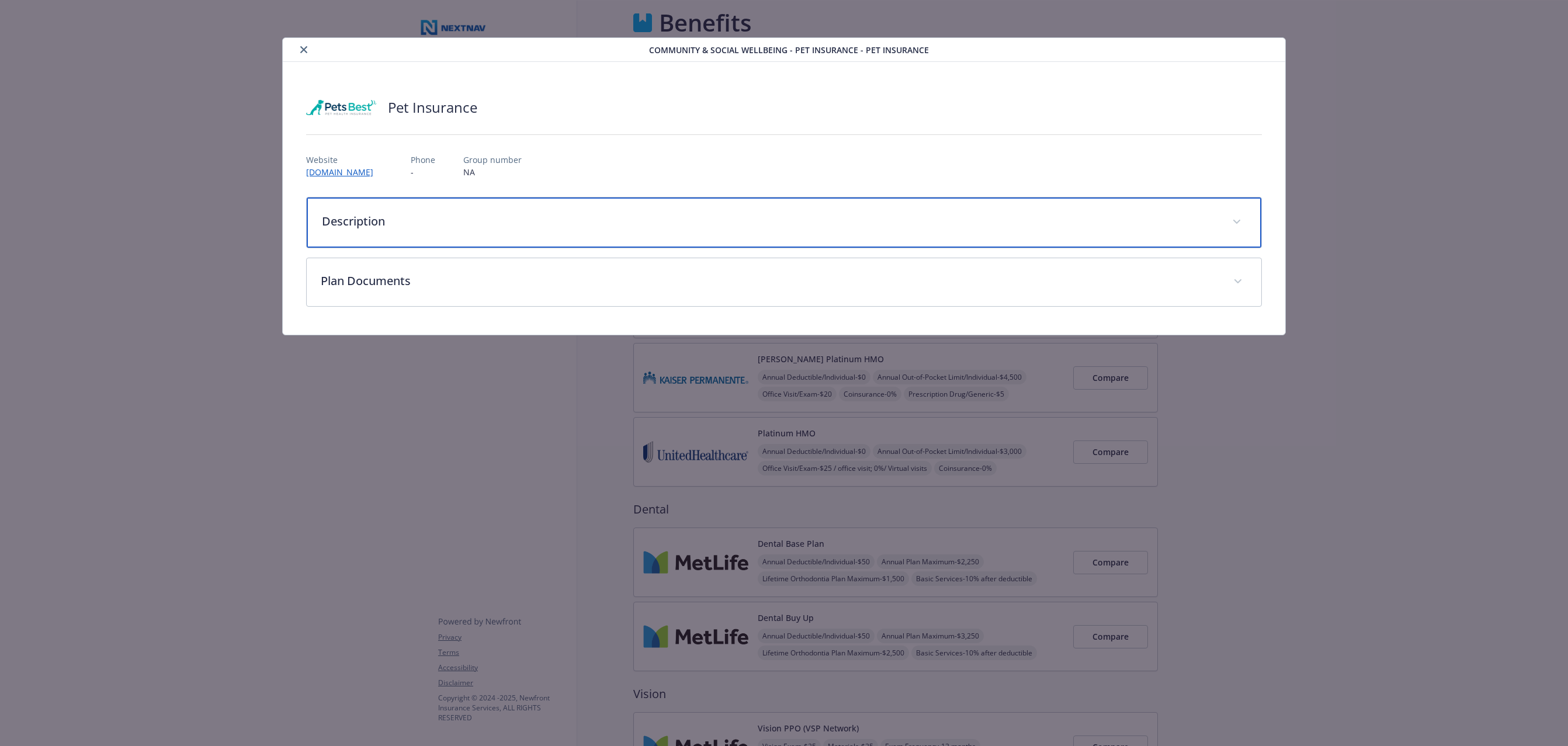
click at [483, 228] on p "Description" at bounding box center [769, 221] width 896 height 17
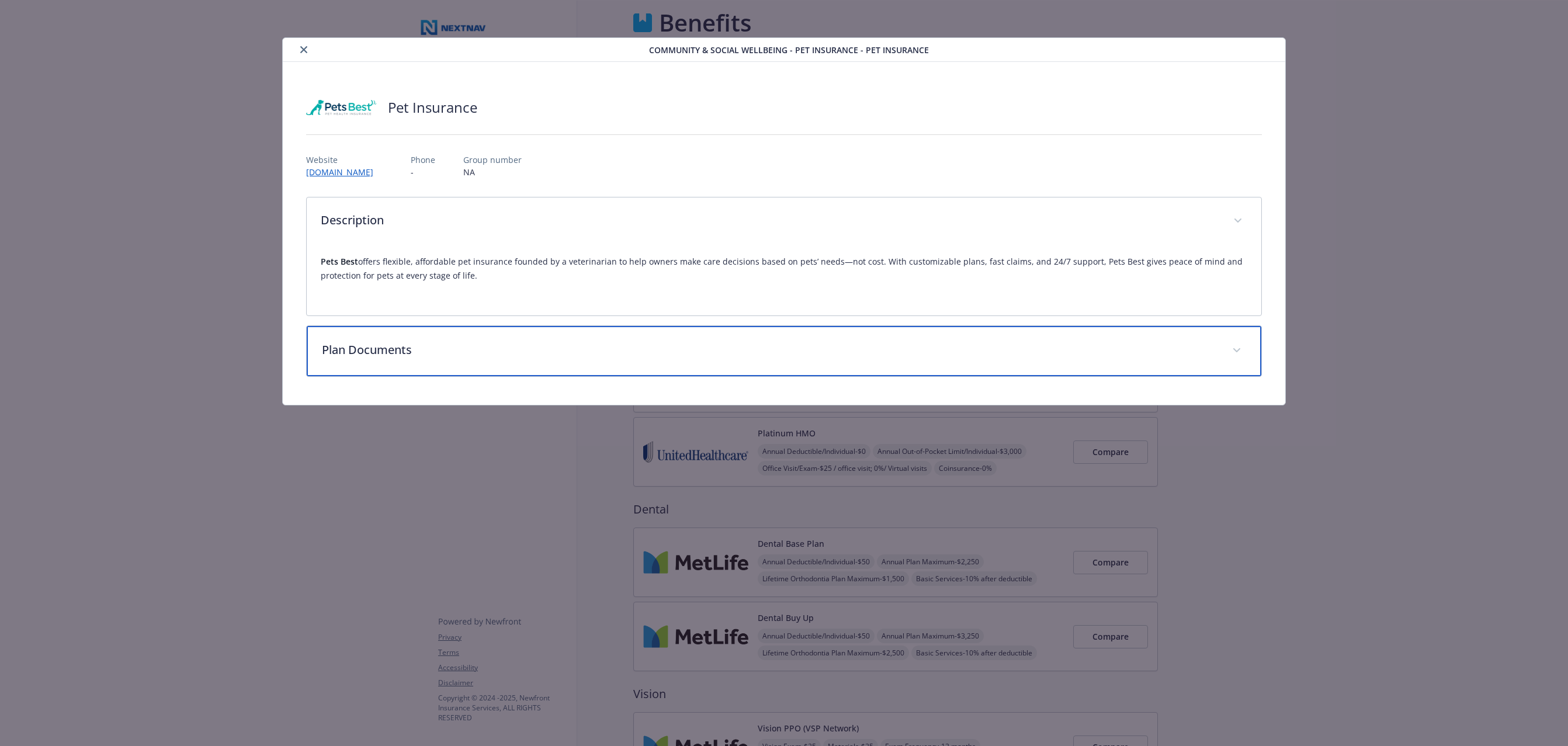
click at [329, 354] on p "Plan Documents" at bounding box center [769, 350] width 896 height 17
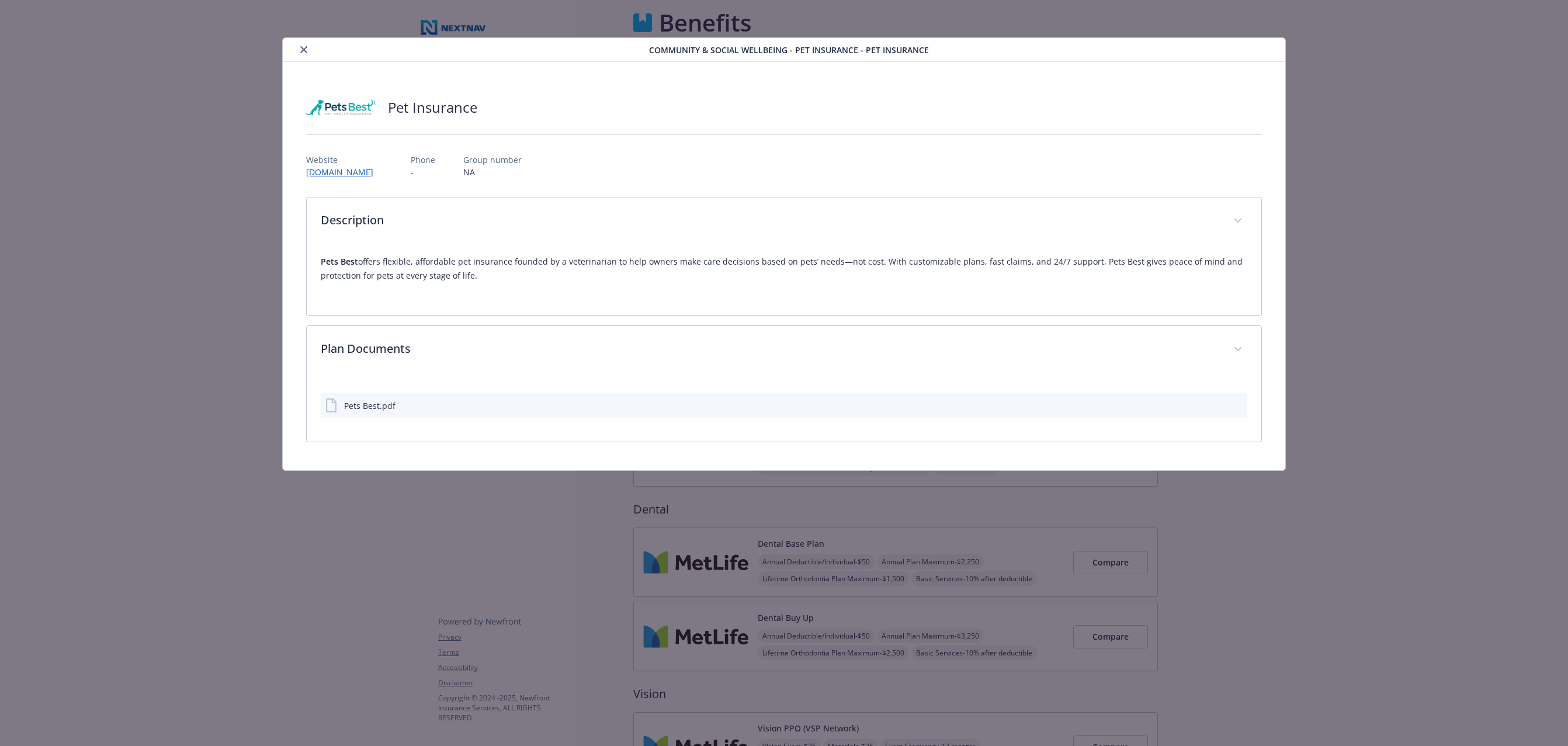
click at [1218, 408] on icon "download file" at bounding box center [1218, 404] width 10 height 10
click at [303, 49] on icon "close" at bounding box center [303, 49] width 7 height 7
